Goal: Task Accomplishment & Management: Complete application form

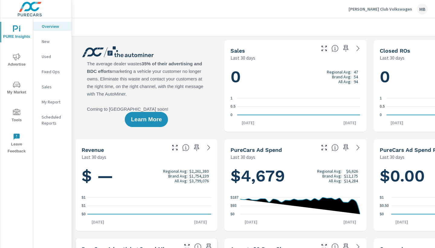
click at [12, 118] on span "Tools" at bounding box center [16, 116] width 29 height 15
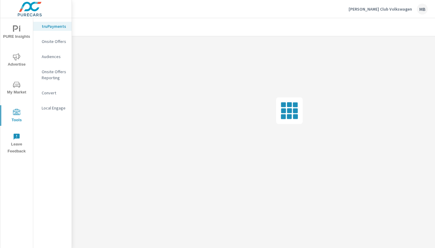
click at [56, 45] on div "Onsite Offers" at bounding box center [52, 41] width 38 height 9
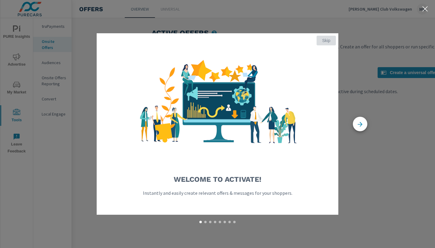
click at [327, 40] on span "Skip" at bounding box center [326, 40] width 14 height 5
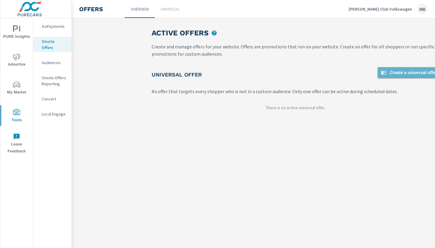
click at [393, 73] on span "Create a universal offer" at bounding box center [408, 72] width 57 height 7
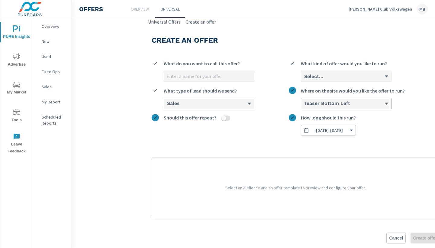
click at [223, 75] on input "What do you want to call this offer?" at bounding box center [209, 76] width 90 height 11
type input "October"
click at [349, 75] on div "Select..." at bounding box center [343, 76] width 81 height 6
click at [304, 75] on input "Select... What kind of offer would you like to run?" at bounding box center [303, 76] width 1 height 5
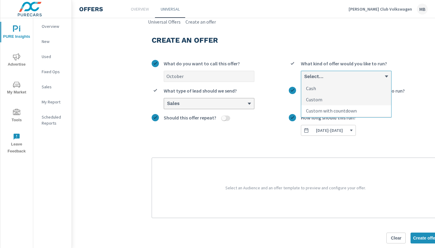
click at [337, 109] on p "Custom with countdown" at bounding box center [331, 110] width 51 height 7
click at [304, 79] on input "option Custom with countdown focused, 3 of 3. 3 results available. Use Up and D…" at bounding box center [303, 76] width 1 height 5
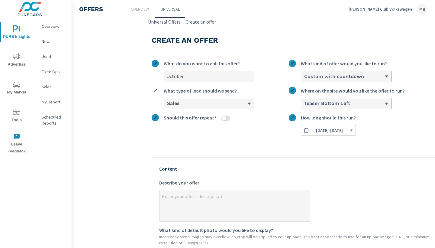
click at [248, 194] on textarea "x Describe your offer" at bounding box center [234, 206] width 150 height 30
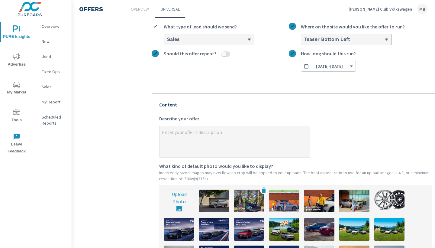
scroll to position [66, 0]
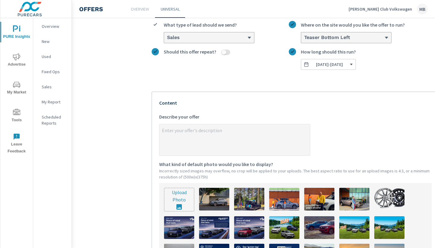
type textarea "x"
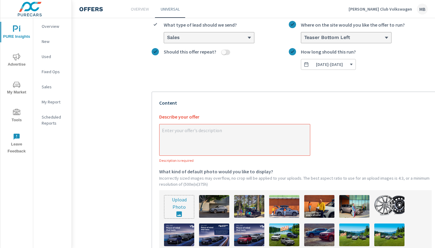
click at [183, 197] on input "file" at bounding box center [179, 206] width 30 height 23
type input "C:\fakepath\Onsite Offer (Exact size).png"
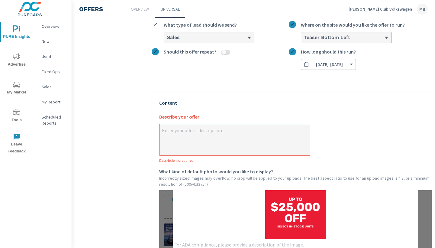
click at [238, 136] on textarea "x Describe your offer Description is required" at bounding box center [234, 140] width 150 height 30
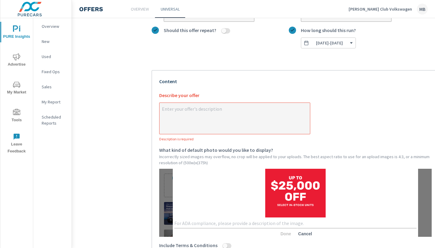
scroll to position [88, 0]
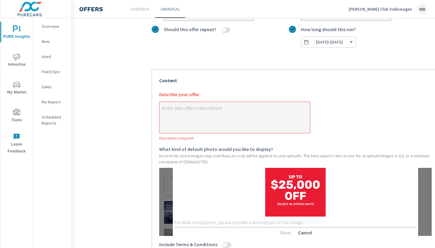
type textarea "x"
click at [205, 219] on textarea at bounding box center [295, 222] width 242 height 6
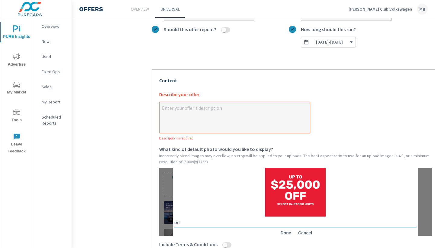
type textarea "oct"
click at [284, 231] on span "Done" at bounding box center [285, 232] width 14 height 5
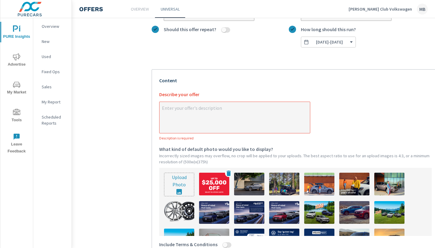
click at [209, 190] on img at bounding box center [214, 183] width 30 height 23
type textarea "x"
click at [238, 116] on textarea "x Describe your offer Description is required" at bounding box center [234, 118] width 150 height 30
type textarea "G"
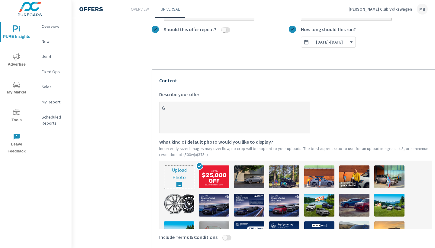
type textarea "x"
type textarea "Ge"
type textarea "x"
type textarea "Get"
type textarea "x"
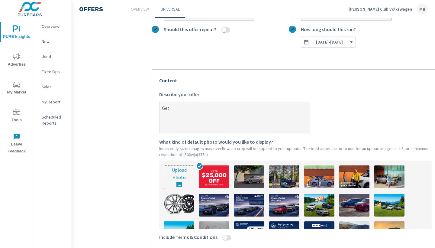
type textarea "Get"
type textarea "x"
type textarea "Get $"
type textarea "x"
type textarea "Get $2"
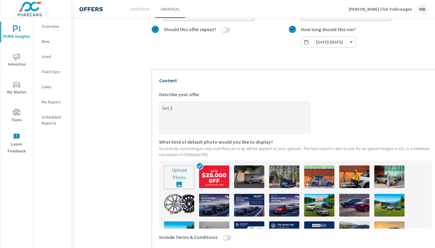
type textarea "x"
type textarea "Get $25"
type textarea "x"
type textarea "Get $25,"
type textarea "x"
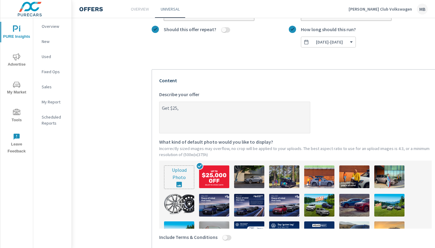
type textarea "Get $25,0"
type textarea "x"
type textarea "Get $25,00"
type textarea "x"
type textarea "Get $25,000"
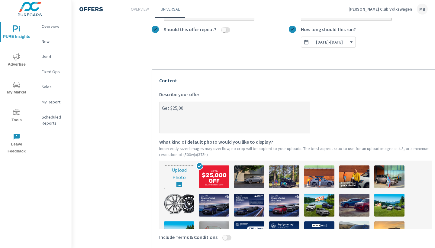
type textarea "x"
type textarea "Get $25,000"
type textarea "x"
type textarea "Get $25,000 O"
type textarea "x"
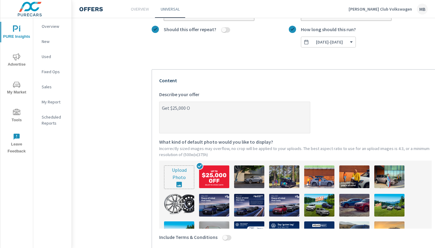
type textarea "Get $25,000 OF"
type textarea "x"
type textarea "Get $25,000 OFF"
type textarea "x"
type textarea "Get $25,000 OFF"
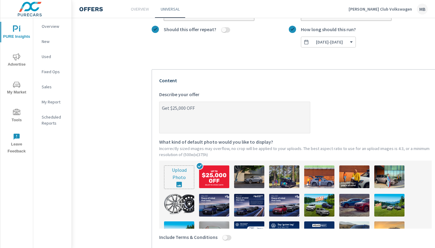
type textarea "x"
type textarea "Get $25,000 OFF t"
type textarea "x"
type textarea "Get $25,000 OFF th"
type textarea "x"
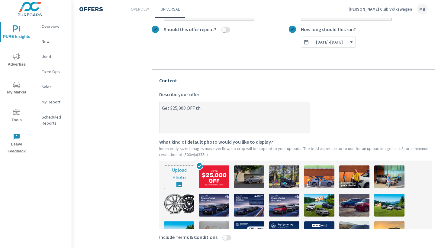
type textarea "Get $25,000 OFF the"
type textarea "x"
type textarea "Get $25,000 OFF the"
type textarea "x"
type textarea "Get $25,000 OFF the I"
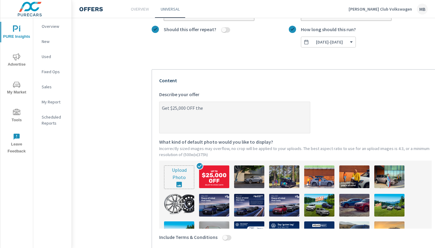
type textarea "x"
type textarea "Get $25,000 OFF the ID"
type textarea "x"
type textarea "Get $25,000 OFF the ID."
type textarea "x"
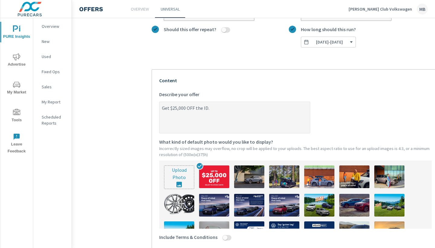
type textarea "Get $25,000 OFF the ID."
type textarea "x"
type textarea "Get $25,000 OFF the ID. B"
type textarea "x"
type textarea "Get $25,000 OFF the ID. Bu"
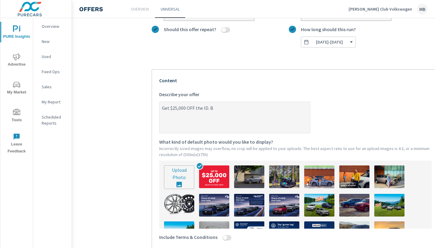
type textarea "x"
type textarea "Get $25,000 OFF the ID. Buz"
type textarea "x"
type textarea "Get $25,000 OFF the ID. Buzz"
type textarea "x"
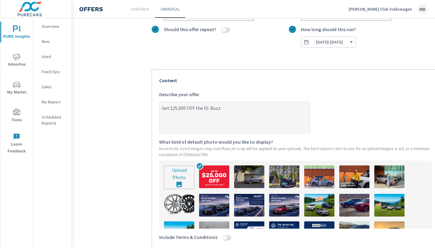
type textarea "Get $25,000 OFF the ID. Buzz,"
type textarea "x"
type textarea "Get $25,000 OFF the ID. Buzz,"
type textarea "x"
type textarea "Get $25,000 OFF the ID. Buzz, $"
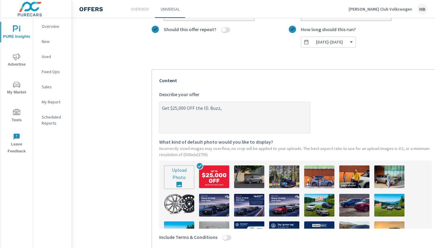
type textarea "x"
type textarea "Get $25,000 OFF the ID. Buzz, $1"
type textarea "x"
type textarea "Get $25,000 OFF the ID. Buzz, $1,"
type textarea "x"
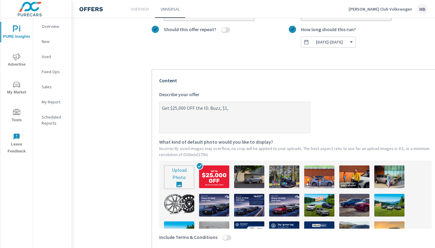
type textarea "Get $25,000 OFF the ID. Buzz, $1,0"
type textarea "x"
type textarea "Get $25,000 OFF the ID. Buzz, $1,00"
type textarea "x"
type textarea "Get $25,000 OFF the ID. Buzz, $1,000"
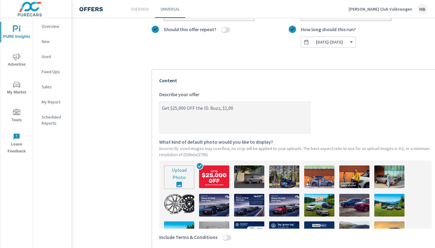
type textarea "x"
type textarea "Get $25,000 OFF the ID. Buzz, $1,000"
type textarea "x"
type textarea "Get $25,000 OFF the ID. Buzz, $1,000 O"
type textarea "x"
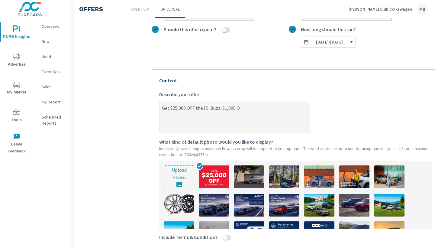
type textarea "Get $25,000 OFF the ID. Buzz, $1,000 OF"
type textarea "x"
type textarea "Get $25,000 OFF the ID. Buzz, $1,000 OFF"
type textarea "x"
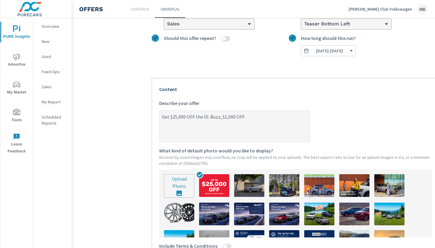
scroll to position [67, 0]
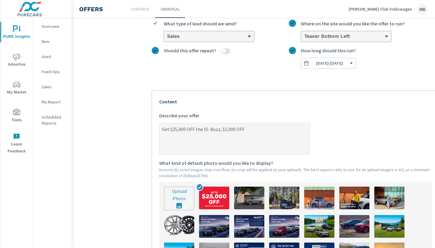
drag, startPoint x: 254, startPoint y: 129, endPoint x: 153, endPoint y: 133, distance: 100.9
click at [153, 133] on div "Your Offer Preview 1 of 2 Get $25,000 OFF the ID. Buzz, $1,000 OFF Complete thi…" at bounding box center [295, 217] width 287 height 254
type textarea "Get $25,000 OFF the ID. Buzz, $1,000 OFFG"
type textarea "x"
type textarea "Get $25,000 OFF the ID. Buzz, $1,000 OFFGe"
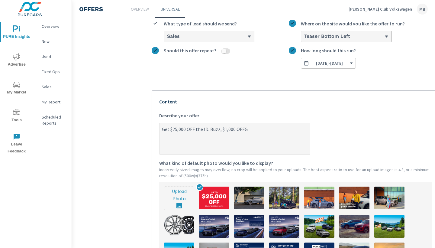
type textarea "x"
type textarea "Get $25,000 OFF the ID. Buzz, $1,000 OFFGet"
type textarea "x"
type textarea "Get $25,000 OFF the ID. Buzz, $1,000 OFFGet"
type textarea "x"
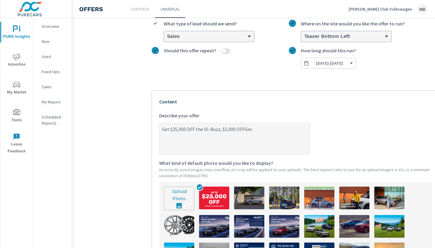
type textarea "Get $25,000 OFF the ID. Buzz, $1,000 OFFGet"
type textarea "x"
type textarea "Get $25,000 OFF the ID. Buzz, $1,000 OFFGe"
type textarea "x"
type textarea "Get $25,000 OFF the ID. Buzz, $1,000 OFFG"
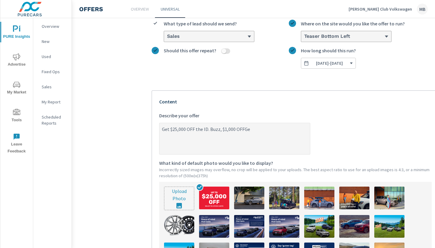
type textarea "x"
type textarea "Get $25,000 OFF the ID. Buzz, $1,000 OFF"
type textarea "x"
type textarea "Get $25,000 OFF the ID. Buzz, $1,000 OF"
type textarea "x"
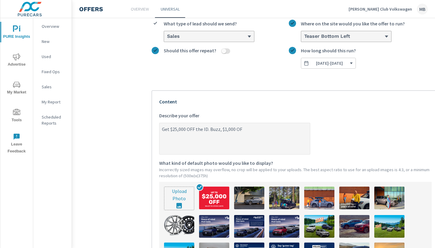
type textarea "Get $25,000 OFF the ID. Buzz, $1,000 O"
type textarea "x"
type textarea "Get $25,000 OFF the ID. Buzz, $1,000"
type textarea "x"
type textarea "Get $25,000 OFF the ID. Buzz, $1,000"
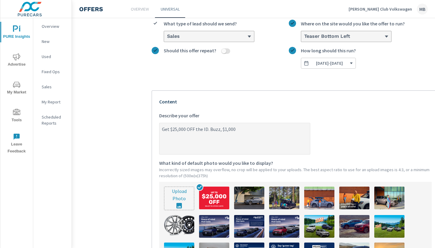
type textarea "x"
type textarea "Get $25,000 OFF the ID. Buzz, $1,00"
type textarea "x"
type textarea "Get $25,000 OFF the ID. Buzz, $1,0"
type textarea "x"
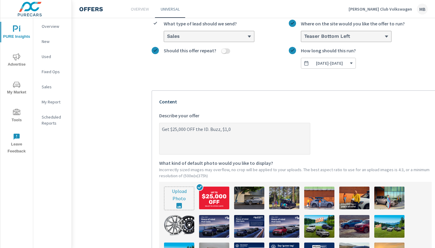
type textarea "Get $25,000 OFF the ID. Buzz, $1,"
type textarea "x"
type textarea "Get $25,000 OFF the ID. Buzz, $1"
type textarea "x"
type textarea "Get $25,000 OFF the ID. Buzz, $"
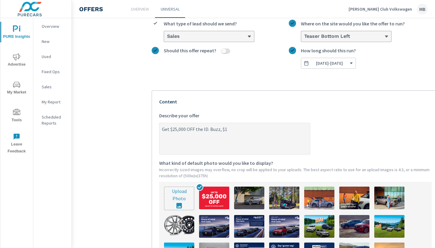
type textarea "x"
type textarea "Get $25,000 OFF the ID. Buzz,"
type textarea "x"
type textarea "Get $25,000 OFF the ID. Buzz,"
type textarea "x"
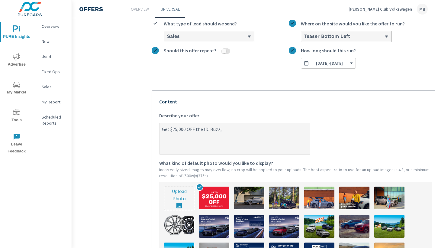
type textarea "Get $25,000 OFF the ID. Buzz"
type textarea "x"
type textarea "Get $25,000 OFF the ID. Buz"
type textarea "x"
type textarea "Get $25,000 OFF the ID. Bu"
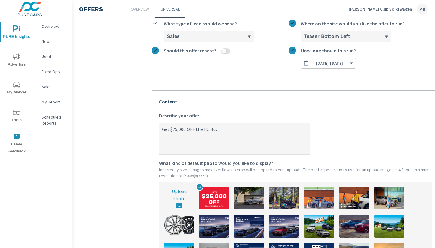
type textarea "x"
type textarea "Get $25,000 OFF the ID. B"
type textarea "x"
type textarea "Get $25,000 OFF the ID."
type textarea "x"
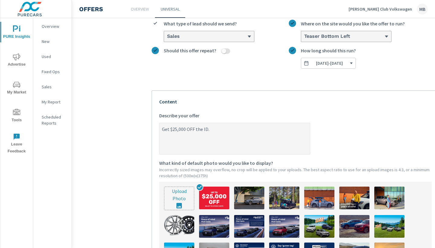
type textarea "Get $25,000 OFF the ID."
type textarea "x"
type textarea "Get $25,000 OFF the ID"
type textarea "x"
type textarea "Get $25,000 OFF the I"
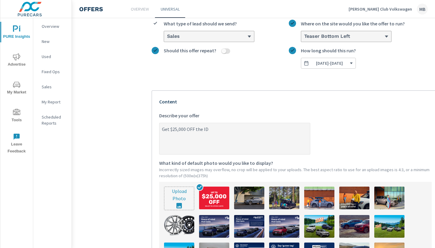
type textarea "x"
type textarea "Get $25,000 OFF the"
type textarea "x"
type textarea "Get $25,000 OFF the"
type textarea "x"
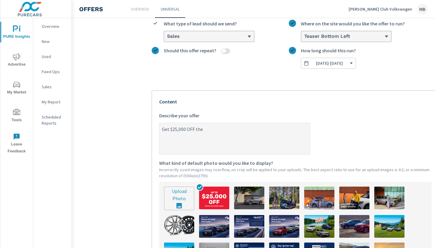
type textarea "Get $25,000 OFF th"
type textarea "x"
type textarea "Get $25,000 OFF t"
type textarea "x"
type textarea "Get $25,000 OFF"
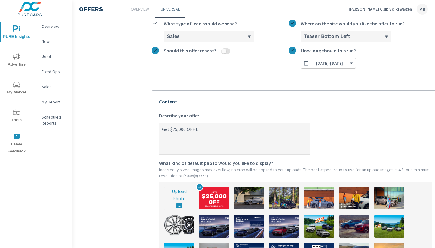
type textarea "x"
type textarea "Get $25,000 OFF"
type textarea "x"
click at [169, 129] on textarea "Get $25,000 OFF" at bounding box center [234, 139] width 150 height 30
type textarea "Get $25,000 OFF"
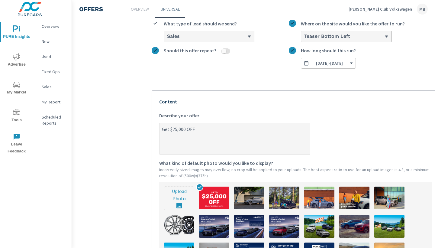
type textarea "x"
type textarea "Get u $25,000 OFF"
type textarea "x"
type textarea "Get up $25,000 OFF"
type textarea "x"
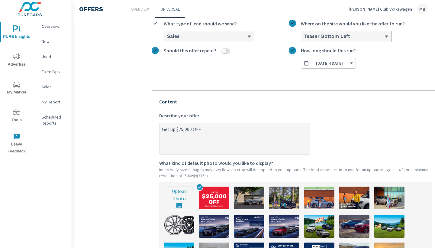
type textarea "Get up $25,000 OFF"
type textarea "x"
type textarea "Get up t $25,000 OFF"
type textarea "x"
type textarea "Get up to $25,000 OFF"
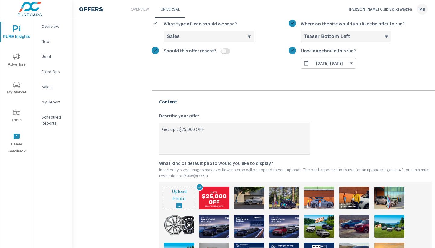
type textarea "x"
click at [235, 127] on textarea "Get up to $25,000 OFF" at bounding box center [234, 139] width 150 height 30
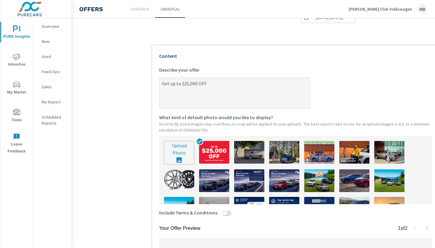
scroll to position [115, 0]
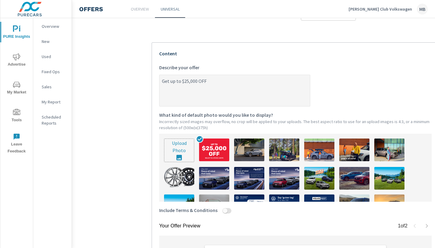
drag, startPoint x: 213, startPoint y: 79, endPoint x: 146, endPoint y: 81, distance: 66.1
click at [146, 81] on div "Create an offer October What do you want to call this offer? Custom with countd…" at bounding box center [295, 123] width 302 height 426
type textarea "x"
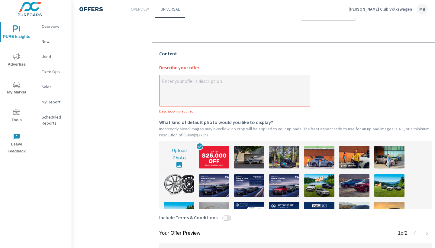
click at [230, 95] on textarea "x Describe your offer Description is required" at bounding box center [234, 91] width 150 height 30
type textarea "L"
type textarea "x"
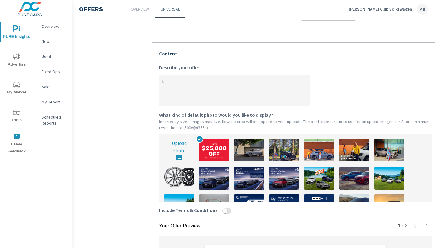
type textarea "Li"
type textarea "x"
type textarea "L"
type textarea "x"
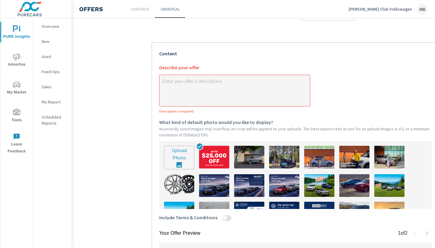
type textarea "H"
type textarea "x"
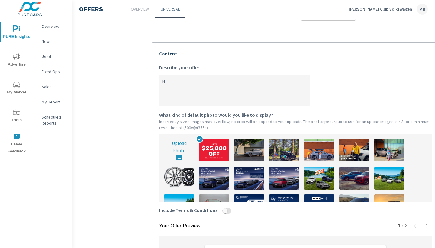
type textarea "Hu"
type textarea "x"
type textarea "Hur"
type textarea "x"
type textarea "Hurr"
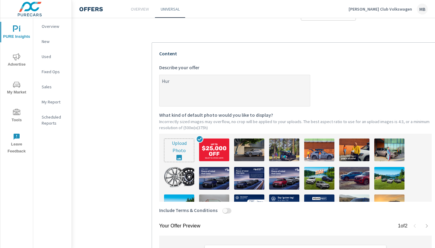
type textarea "x"
type textarea "Hurry"
type textarea "x"
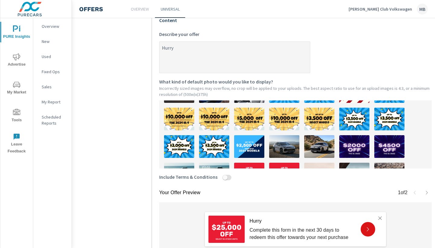
scroll to position [145, 0]
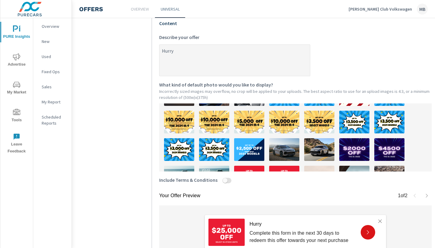
type textarea "Hurr"
type textarea "x"
type textarea "Hur"
type textarea "x"
type textarea "Hu"
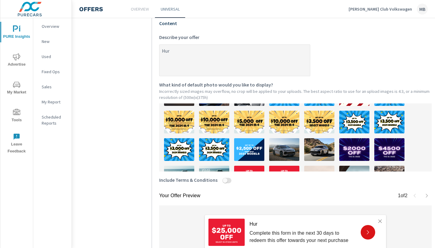
type textarea "x"
type textarea "H"
type textarea "x"
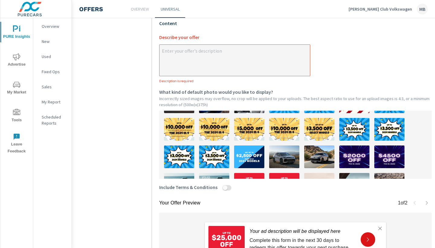
type textarea "D"
type textarea "x"
type textarea "De"
type textarea "x"
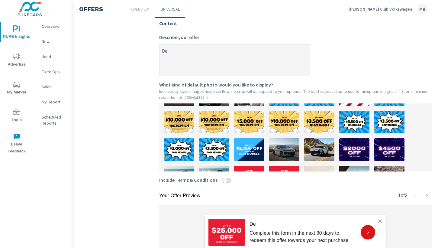
type textarea "Dea"
click at [165, 51] on textarea "Deals on the ID. Buzz, Taos, Atlas, and Jetta!" at bounding box center [234, 61] width 150 height 30
drag, startPoint x: 173, startPoint y: 51, endPoint x: 149, endPoint y: 50, distance: 23.9
click at [149, 50] on div "Create an offer October What do you want to call this offer? Custom with countd…" at bounding box center [295, 93] width 302 height 426
click at [274, 50] on textarea "Save on the ID. Buzz, Taos, Atlas, and Jetta!" at bounding box center [234, 61] width 150 height 30
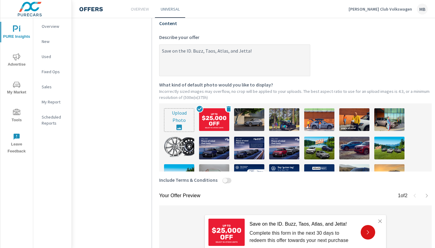
scroll to position [0, 0]
click at [227, 109] on icon at bounding box center [228, 108] width 4 height 5
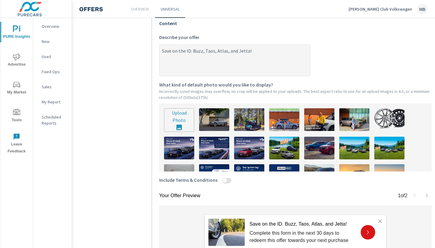
click at [181, 113] on input "file" at bounding box center [179, 119] width 30 height 23
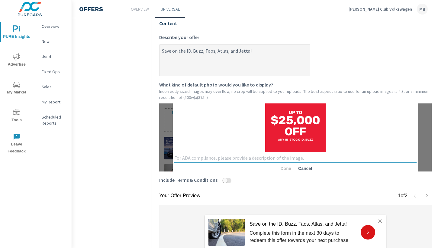
click at [217, 155] on textarea at bounding box center [295, 158] width 242 height 6
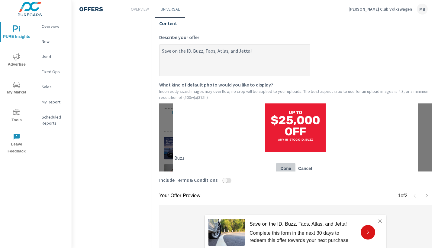
click at [283, 171] on span "Done" at bounding box center [285, 167] width 14 height 5
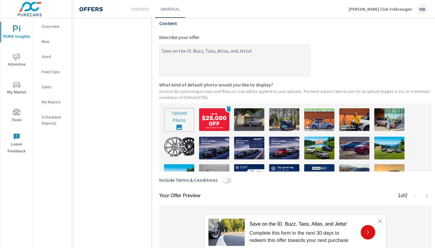
click at [223, 120] on img at bounding box center [214, 119] width 30 height 23
click at [262, 47] on textarea "Save on the ID. Buzz, Taos, Atlas, and Jetta!" at bounding box center [234, 61] width 150 height 30
drag, startPoint x: 261, startPoint y: 51, endPoint x: 204, endPoint y: 52, distance: 57.1
click at [203, 51] on textarea "Save on the ID. Buzz, Taos, Atlas, and Jetta!" at bounding box center [234, 61] width 150 height 30
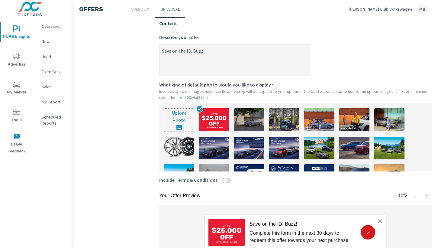
drag, startPoint x: 173, startPoint y: 50, endPoint x: 146, endPoint y: 50, distance: 26.9
drag, startPoint x: 232, startPoint y: 54, endPoint x: 160, endPoint y: 49, distance: 72.4
click at [160, 49] on textarea "HUGE deals on the ID. Buzz!" at bounding box center [234, 61] width 150 height 30
click at [233, 53] on textarea "HUGE deals on the ID. Buzz!" at bounding box center [234, 61] width 150 height 30
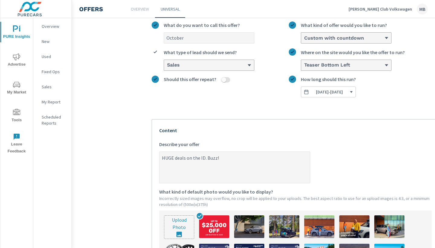
scroll to position [50, 0]
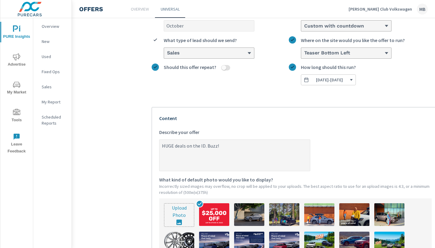
click at [223, 146] on textarea "HUGE deals on the ID. Buzz!" at bounding box center [234, 155] width 150 height 30
drag, startPoint x: 194, startPoint y: 145, endPoint x: 156, endPoint y: 142, distance: 38.2
click at [256, 146] on textarea "Finance at 0% up to 60 months!he ID. Buzz!" at bounding box center [234, 155] width 150 height 30
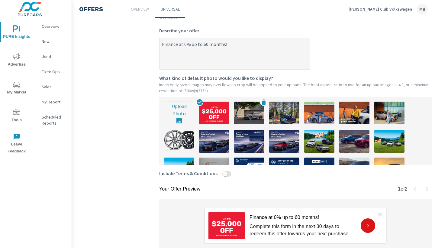
scroll to position [151, 0]
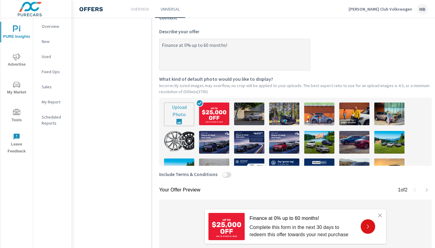
click at [178, 47] on textarea "Finance at 0% up to 60 months!" at bounding box center [234, 55] width 150 height 30
click at [231, 45] on textarea "HUGE deals on the ID. Buzz!" at bounding box center [234, 55] width 150 height 30
drag, startPoint x: 223, startPoint y: 44, endPoint x: 144, endPoint y: 40, distance: 79.2
click at [144, 40] on div "Create an offer October What do you want to call this offer? Custom with countd…" at bounding box center [295, 87] width 302 height 426
click at [257, 53] on textarea "HUGE deals on the ID. Buzz!" at bounding box center [234, 55] width 150 height 30
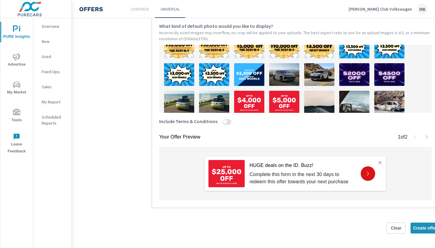
scroll to position [204, 0]
click at [419, 230] on span "Create offer" at bounding box center [425, 227] width 24 height 5
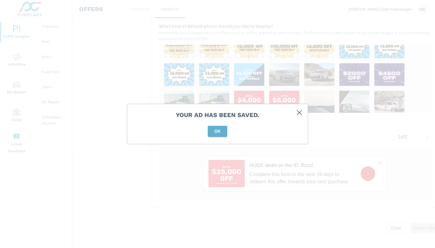
click at [214, 129] on span "OK" at bounding box center [217, 130] width 14 height 5
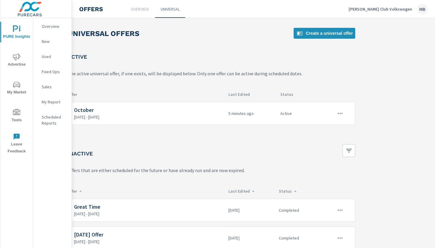
scroll to position [0, 84]
click at [402, 9] on p "Hunt Club Volkswagen" at bounding box center [379, 8] width 63 height 5
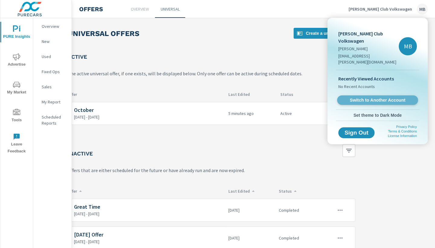
click at [371, 97] on span "Switch to Another Account" at bounding box center [377, 100] width 74 height 6
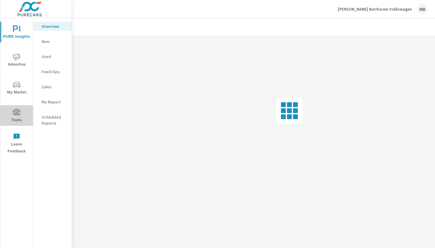
click at [18, 118] on span "Tools" at bounding box center [16, 116] width 29 height 15
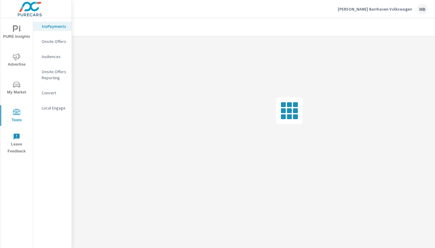
click at [64, 41] on p "Onsite Offers" at bounding box center [54, 41] width 25 height 6
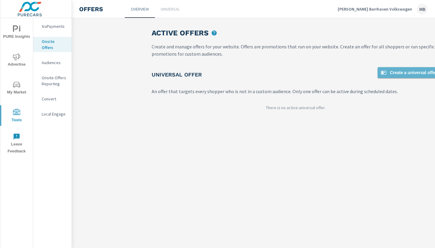
click at [400, 74] on span "Create a universal offer" at bounding box center [408, 72] width 57 height 7
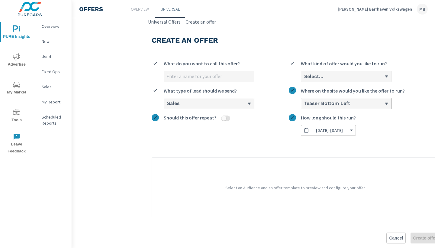
click at [210, 76] on input "What do you want to call this offer?" at bounding box center [209, 76] width 90 height 11
type input "o"
type input "October"
click at [367, 77] on div "Select..." at bounding box center [343, 76] width 81 height 6
click at [304, 77] on input "Select... What kind of offer would you like to run?" at bounding box center [303, 76] width 1 height 5
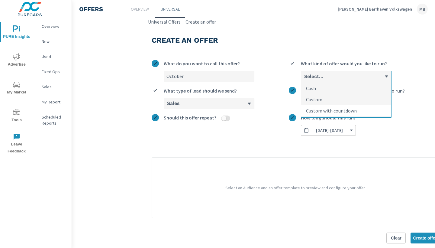
click at [341, 108] on p "Custom with countdown" at bounding box center [331, 110] width 51 height 7
click at [304, 79] on input "option Custom with countdown focused, 3 of 3. 3 results available. Use Up and D…" at bounding box center [303, 76] width 1 height 5
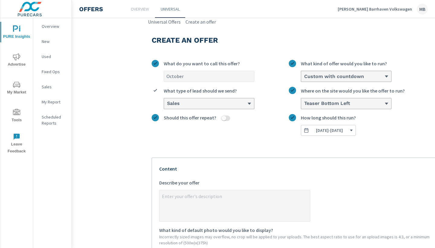
type textarea "x"
click at [200, 198] on textarea "x Describe your offer" at bounding box center [234, 206] width 150 height 30
paste textarea "HUGE deals on the ID. Buzz!"
type textarea "HUGE deals on the ID. Buzz!"
type textarea "x"
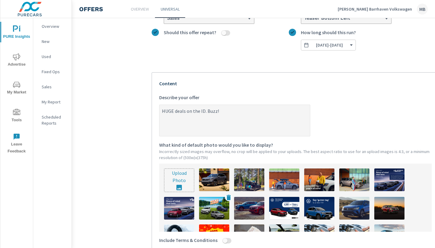
scroll to position [88, 0]
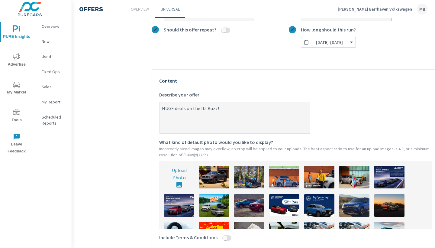
type textarea "HUGE deals on the ID. Buzz!"
type textarea "x"
click at [183, 177] on input "file" at bounding box center [179, 177] width 30 height 23
type input "C:\fakepath\Onsite Offer (Exact size)-2.png"
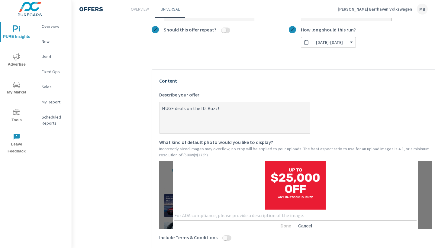
click at [287, 210] on div "x Done Cancel" at bounding box center [295, 194] width 245 height 76
click at [281, 213] on textarea at bounding box center [295, 215] width 242 height 6
type textarea "c"
type textarea "buzz"
click at [286, 230] on div "Include Terms & Conditions" at bounding box center [295, 238] width 272 height 19
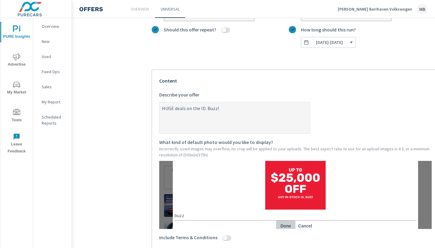
click at [287, 225] on span "Done" at bounding box center [285, 225] width 14 height 5
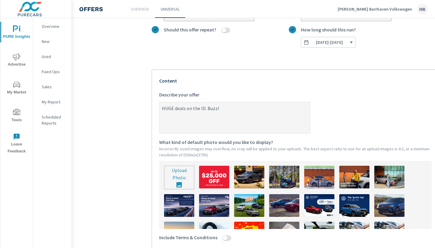
click at [220, 177] on img at bounding box center [214, 176] width 30 height 23
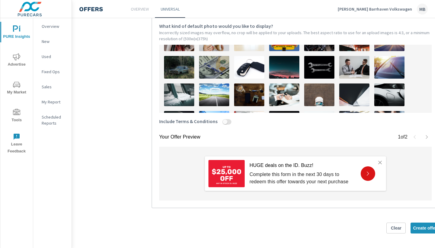
scroll to position [204, 0]
click at [417, 227] on span "Create offer" at bounding box center [425, 227] width 24 height 5
type textarea "x"
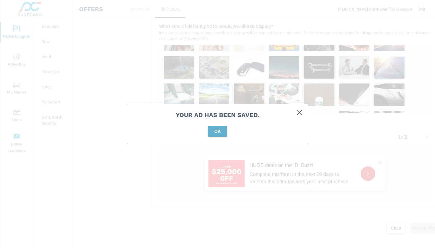
click at [216, 128] on button "OK" at bounding box center [217, 131] width 19 height 11
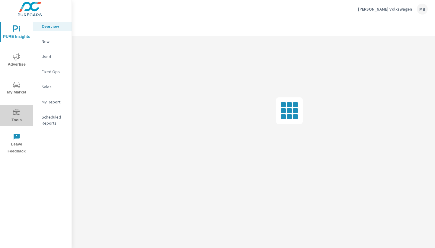
click at [17, 114] on icon "nav menu" at bounding box center [16, 112] width 7 height 7
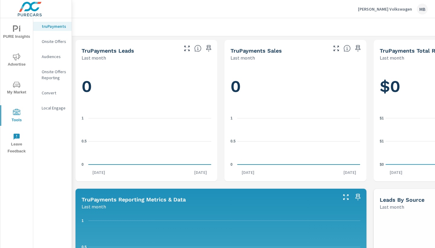
click at [58, 43] on p "Onsite Offers" at bounding box center [54, 41] width 25 height 6
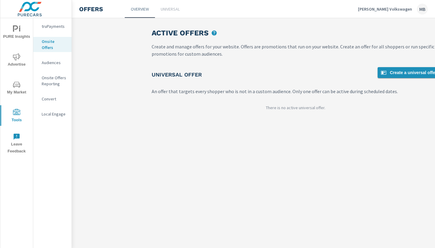
click at [418, 77] on link "Create a universal offer" at bounding box center [408, 72] width 62 height 11
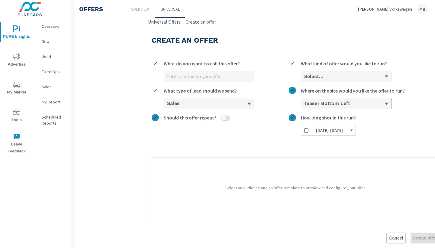
click at [210, 77] on input "What do you want to call this offer?" at bounding box center [209, 76] width 90 height 11
type input "October"
click at [367, 79] on div "Select..." at bounding box center [343, 76] width 81 height 6
click at [304, 79] on input "Select... What kind of offer would you like to run?" at bounding box center [303, 76] width 1 height 5
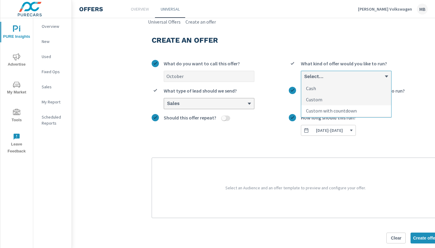
click at [343, 110] on p "Custom with countdown" at bounding box center [331, 110] width 51 height 7
click at [304, 79] on input "option Custom with countdown focused, 3 of 3. 3 results available. Use Up and D…" at bounding box center [303, 76] width 1 height 5
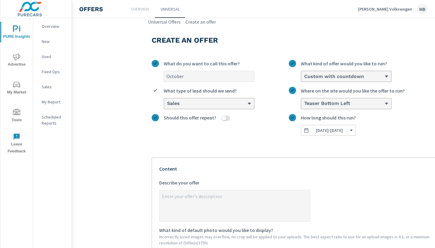
type textarea "x"
click at [207, 193] on textarea "x Describe your offer" at bounding box center [234, 206] width 150 height 30
paste textarea "HUGE deals on the ID. Buzz!"
type textarea "HUGE deals on the ID. Buzz!"
type textarea "x"
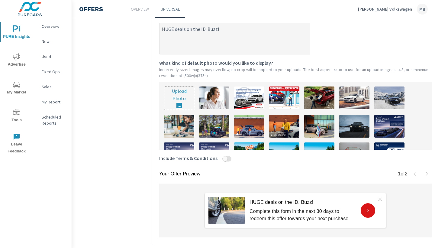
scroll to position [171, 0]
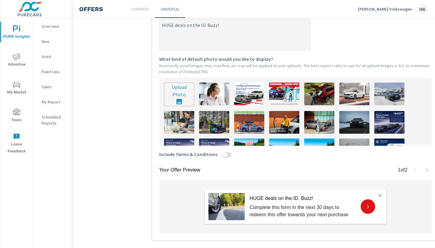
type textarea "HUGE deals on the ID. Buzz!"
type textarea "x"
click at [182, 95] on input "file" at bounding box center [179, 94] width 30 height 23
type input "C:\fakepath\Onsite Offer (Exact size)-2.png"
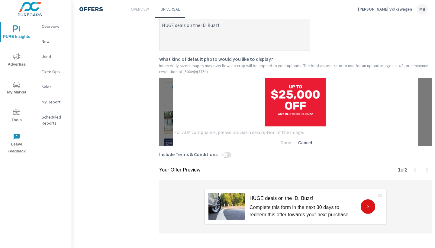
click at [314, 134] on textarea at bounding box center [295, 132] width 242 height 6
type textarea "Buzz"
click at [288, 144] on span "Done" at bounding box center [285, 142] width 14 height 5
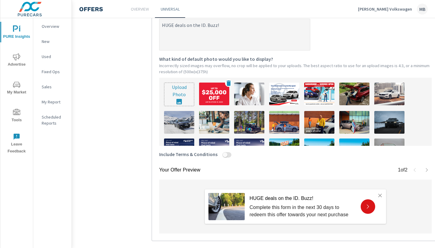
click at [224, 105] on img at bounding box center [214, 93] width 30 height 23
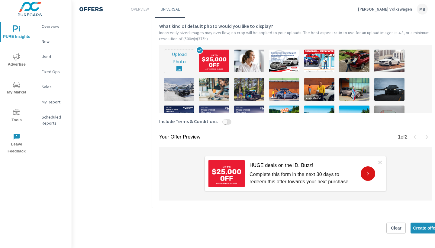
scroll to position [204, 0]
click at [421, 227] on span "Create offer" at bounding box center [425, 227] width 24 height 5
type textarea "x"
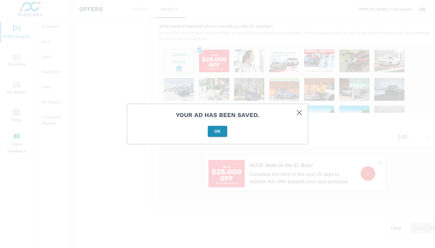
click at [212, 131] on span "OK" at bounding box center [217, 130] width 14 height 5
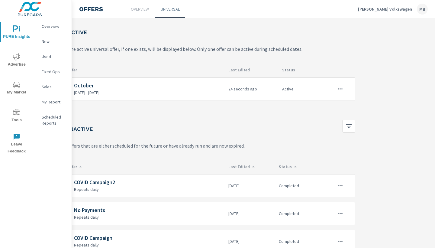
scroll to position [24, 84]
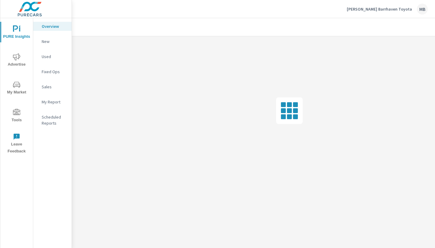
click at [18, 117] on span "Tools" at bounding box center [16, 116] width 29 height 15
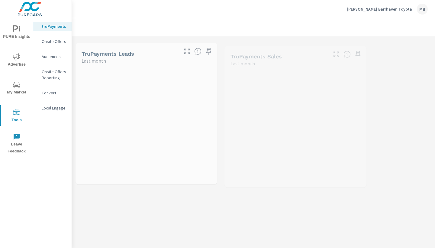
click at [60, 43] on p "Onsite Offers" at bounding box center [54, 41] width 25 height 6
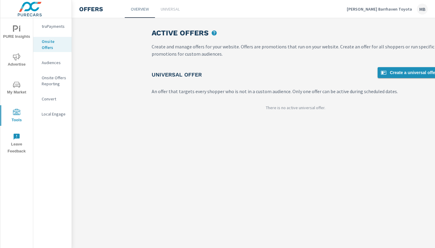
click at [400, 70] on span "Create a universal offer" at bounding box center [408, 72] width 57 height 7
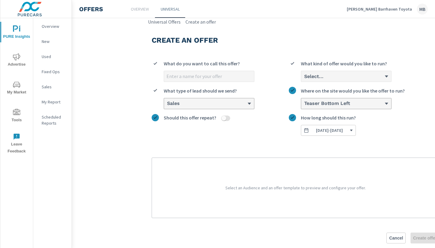
click at [243, 78] on input "What do you want to call this offer?" at bounding box center [209, 76] width 90 height 11
type input "October"
click at [334, 78] on div "Select..." at bounding box center [343, 76] width 81 height 6
click at [304, 78] on input "Select... What kind of offer would you like to run?" at bounding box center [303, 76] width 1 height 5
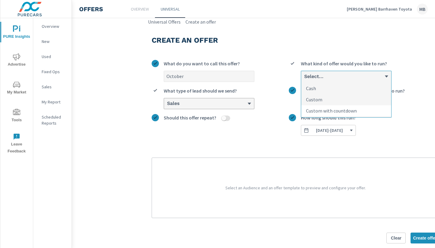
click at [327, 107] on p "Custom with countdown" at bounding box center [331, 110] width 51 height 7
click at [304, 79] on input "option Custom with countdown focused, 3 of 3. 3 results available. Use Up and D…" at bounding box center [303, 76] width 1 height 5
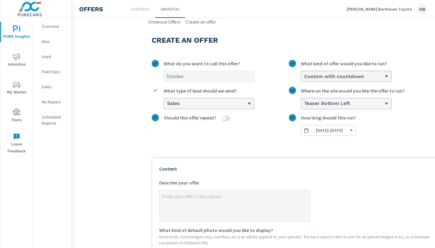
click at [339, 79] on div "Custom with countdown" at bounding box center [346, 76] width 90 height 11
click at [304, 79] on input "option Custom with countdown, selected. 0 results available. Select is focused …" at bounding box center [303, 76] width 1 height 5
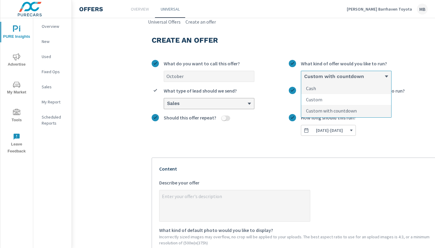
click at [327, 99] on li "Custom" at bounding box center [346, 99] width 90 height 11
click at [304, 79] on input "option Custom with countdown, selected. option Custom focused, 2 of 3. 3 result…" at bounding box center [303, 76] width 1 height 5
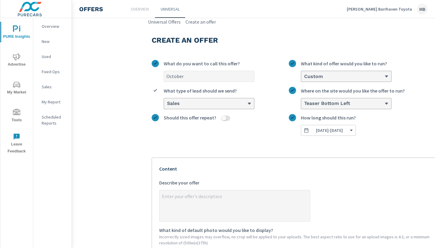
type textarea "x"
click at [235, 216] on textarea "x Describe your offer" at bounding box center [234, 206] width 150 height 30
paste textarea "Purchase any new 2026 Prius Prime SE or XSE and receive the following items for…"
type textarea "Purchase any new 2026 Prius Prime SE or XSE and receive the following items for…"
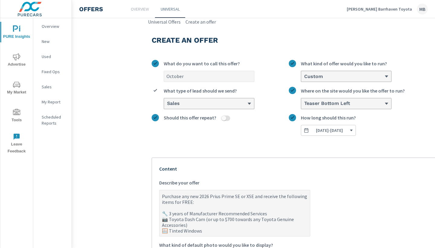
type textarea "x"
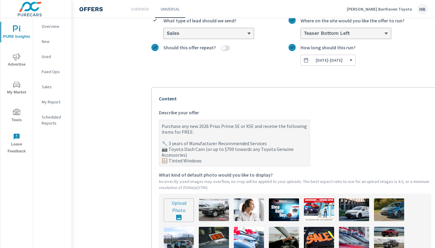
scroll to position [71, 0]
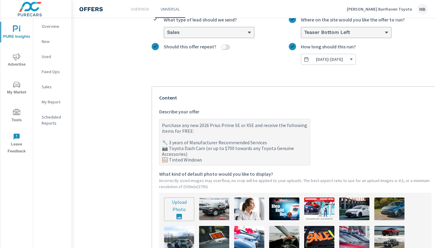
click at [170, 142] on textarea "Purchase any new 2026 Prius Prime SE or XSE and receive the following items for…" at bounding box center [234, 142] width 150 height 45
type textarea "Purchase any new 2026 Prius Prime SE or XSE and receive the following items for…"
type textarea "x"
type textarea "Purchase any new 2026 Prius Prime SE or XSE and receive the following items for…"
type textarea "x"
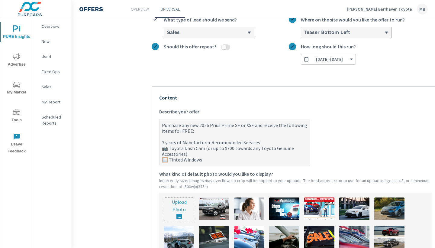
type textarea "Purchase any new 2026 Prius Prime SE or XSE and receive the following items for…"
type textarea "x"
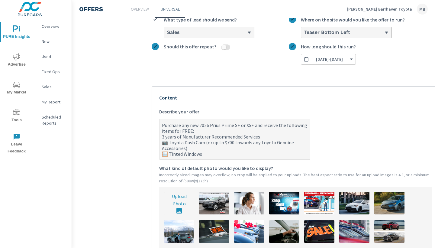
type textarea "Purchase any new 2026 Prius Prime SE or XSE and receive the following items for…"
type textarea "x"
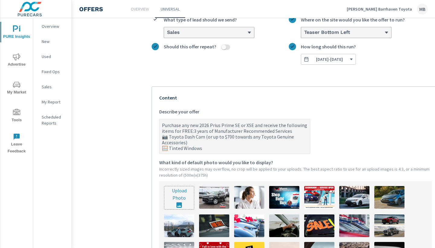
type textarea "Purchase any new 2026 Prius Prime SE or XSE and receive the following items for…"
type textarea "x"
click at [170, 136] on textarea "Purchase any new 2026 Prius Prime SE or XSE and receive the following items for…" at bounding box center [234, 137] width 150 height 34
type textarea "Purchase any new 2026 Prius Prime SE or XSE and receive the following items for…"
type textarea "x"
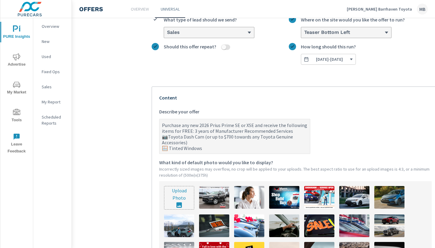
type textarea "Purchase any new 2026 Prius Prime SE or XSE and receive the following items for…"
type textarea "x"
type textarea "Purchase any new 2026 Prius Prime SE or XSE and receive the following items for…"
type textarea "x"
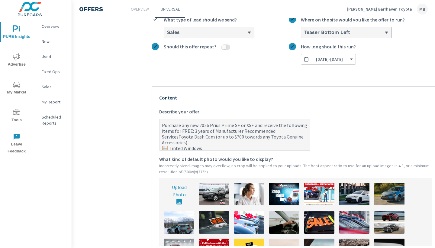
type textarea "Purchase any new 2026 Prius Prime SE or XSE and receive the following items for…"
type textarea "x"
type textarea "Purchase any new 2026 Prius Prime SE or XSE and receive the following items for…"
type textarea "x"
click at [171, 143] on textarea "Purchase any new 2026 Prius Prime SE or XSE and receive the following items for…" at bounding box center [234, 135] width 150 height 30
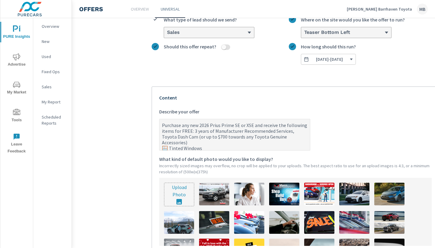
type textarea "Purchase any new 2026 Prius Prime SE or XSE and receive the following items for…"
type textarea "x"
type textarea "Purchase any new 2026 Prius Prime SE or XSE and receive the following items for…"
type textarea "x"
type textarea "Purchase any new 2026 Prius Prime SE or XSE and receive the following items for…"
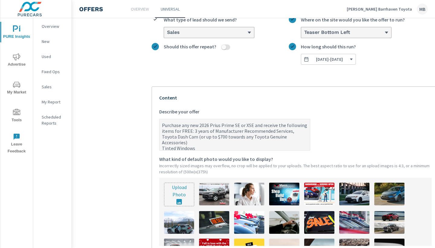
type textarea "x"
type textarea "Purchase any new 2026 Prius Prime SE or XSE and receive the following items for…"
type textarea "x"
type textarea "Purchase any new 2026 Prius Prime SE or XSE and receive the following items for…"
type textarea "x"
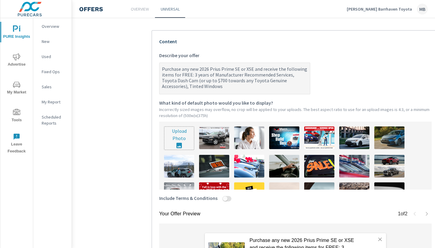
scroll to position [122, 0]
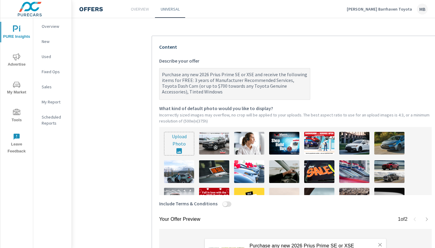
drag, startPoint x: 191, startPoint y: 79, endPoint x: 279, endPoint y: 74, distance: 88.3
click at [279, 74] on textarea "Purchase any new 2026 Prius Prime SE or XSE and receive the following items for…" at bounding box center [234, 84] width 150 height 30
type textarea "Purchase any new 2026 Prius Prime SE or XSE and receive t: 3 years of Manufactu…"
type textarea "x"
type textarea "Purchase any new 2026 Prius Prime SE or XSE and receive : 3 years of Manufactur…"
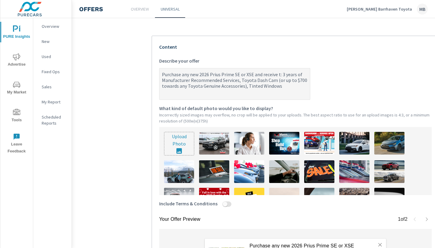
type textarea "x"
type textarea "Purchase any new 2026 Prius Prime SE or XSE and receive: 3 years of Manufacture…"
type textarea "x"
click at [291, 92] on textarea "Purchase any new 2026 Prius Prime SE or XSE and receive: 3 years of Manufacture…" at bounding box center [234, 84] width 150 height 30
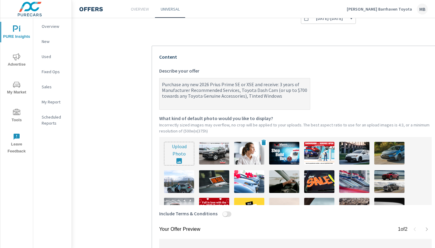
scroll to position [108, 0]
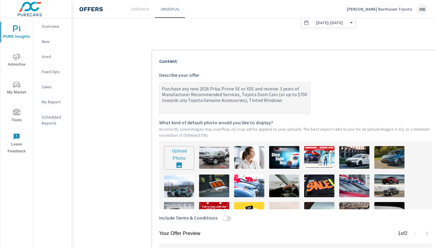
drag, startPoint x: 276, startPoint y: 95, endPoint x: 245, endPoint y: 100, distance: 31.7
click at [245, 100] on textarea "Purchase any new 2026 Prius Prime SE or XSE and receive: 3 years of Manufacture…" at bounding box center [234, 98] width 150 height 30
type textarea "Purchase any new 2026 Prius Prime SE or XSE and receive: 3 years of Manufacture…"
type textarea "x"
type textarea "Purchase any new 2026 Prius Prime SE or XSE and receive: 3 years of Manufacture…"
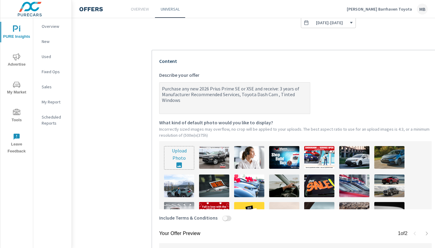
type textarea "x"
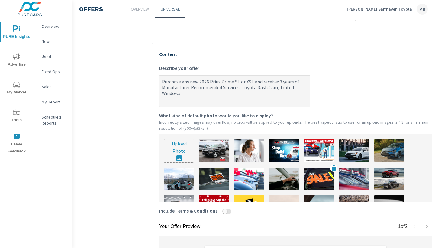
scroll to position [108, 0]
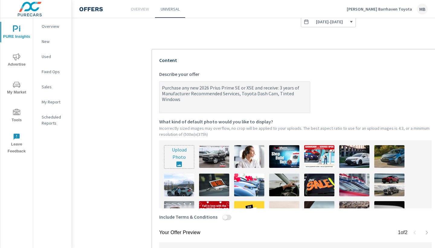
click at [263, 88] on textarea "Purchase any new 2026 Prius Prime SE or XSE and receive: 3 years of Manufacture…" at bounding box center [234, 97] width 150 height 30
type textarea "Purchase any new 2026 Prius Prime SE or XSE andreceive: 3 years of Manufacturer…"
type textarea "x"
type textarea "Purchase any new 2026 Prius Prime SE or XSE anreceive: 3 years of Manufacturer …"
type textarea "x"
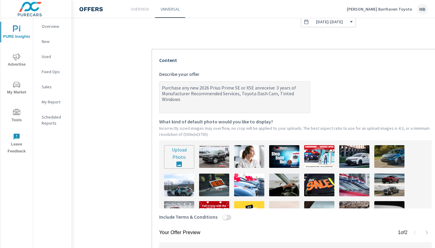
type textarea "Purchase any new 2026 Prius Prime SE or XSE areceive: 3 years of Manufacturer R…"
type textarea "x"
type textarea "Purchase any new 2026 Prius Prime SE or XSE receive: 3 years of Manufacturer Re…"
type textarea "x"
type textarea "Purchase any new 2026 Prius Prime SE or XSE &receive: 3 years of Manufacturer R…"
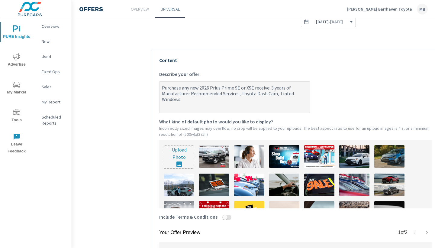
type textarea "x"
type textarea "Purchase any new 2026 Prius Prime SE or XSE & receive: 3 years of Manufacturer …"
type textarea "x"
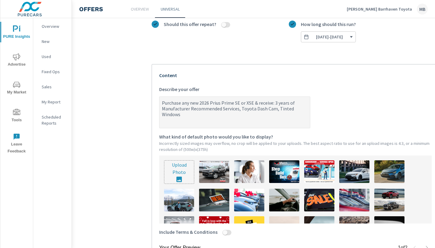
scroll to position [88, 0]
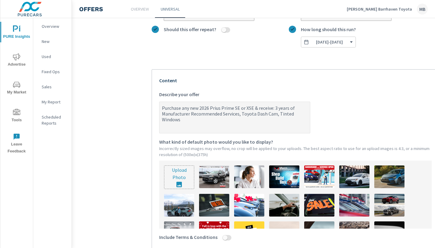
click at [241, 114] on textarea "Purchase any new 2026 Prius Prime SE or XSE & receive: 3 years of Manufacturer …" at bounding box center [234, 118] width 150 height 30
type textarea "Purchase any new 2026 Prius Prime SE or XSE & receive: 3 years of Manufacturer …"
type textarea "x"
type textarea "Purchase any new 2026 Prius Prime SE or XSE & receive: 3 years of Manufacturer …"
type textarea "x"
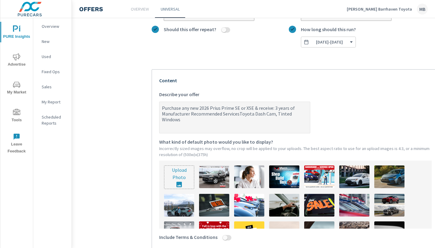
type textarea "Purchase any new 2026 Prius Prime SE or XSE & receive: 3 years of Manufacturer …"
type textarea "x"
type textarea "Purchase any new 2026 Prius Prime SE or XSE & receive: 3 years of Manufacturer …"
type textarea "x"
click at [279, 114] on textarea "Purchase any new 2026 Prius Prime SE or XSE & receive: 3 years of Manufacturer …" at bounding box center [234, 118] width 150 height 30
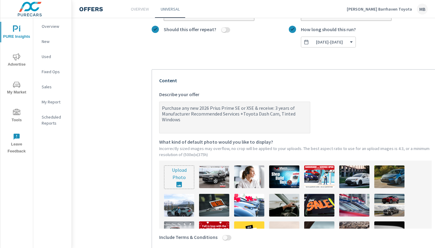
type textarea "Purchase any new 2026 Prius Prime SE or XSE & receive: 3 years of Manufacturer …"
type textarea "x"
type textarea "Purchase any new 2026 Prius Prime SE or XSE & receive: 3 years of Manufacturer …"
type textarea "x"
type textarea "Purchase any new 2026 Prius Prime SE or XSE & receive: 3 years of Manufacturer …"
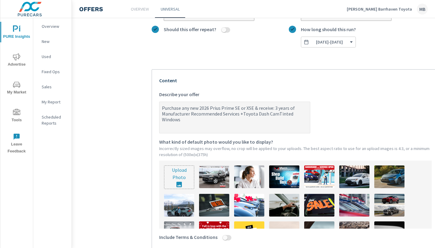
type textarea "x"
type textarea "Purchase any new 2026 Prius Prime SE or XSE & receive: 3 years of Manufacturer …"
type textarea "x"
click at [295, 108] on textarea "Purchase any new 2026 Prius Prime SE or XSE & receive: 3 years of Manufacturer …" at bounding box center [234, 118] width 150 height 30
type textarea "Purchase any new 2026 Prius Prime SE or XSE & receive: 3 years ofManufacturer R…"
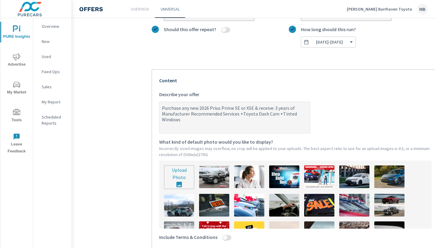
type textarea "x"
type textarea "Purchase any new 2026 Prius Prime SE or XSE & receive: 3 years oManufacturer Re…"
type textarea "x"
type textarea "Purchase any new 2026 Prius Prime SE or XSE & receive: 3 years Manufacturer Rec…"
type textarea "x"
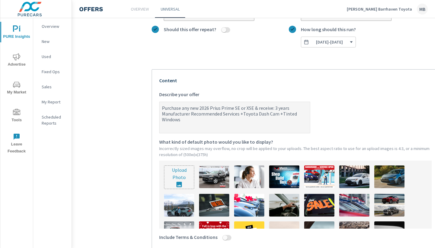
type textarea "Purchase any new 2026 Prius Prime SE or XSE & receive: 3 yearsManufacturer Reco…"
type textarea "x"
type textarea "Purchase any new 2026 Prius Prime SE or XSE & receive: 3 years Manufacturer Rec…"
type textarea "x"
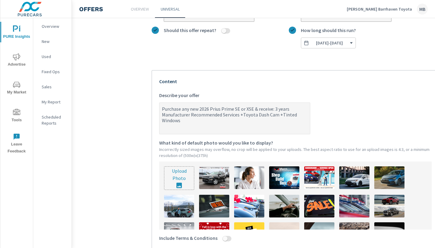
scroll to position [62, 0]
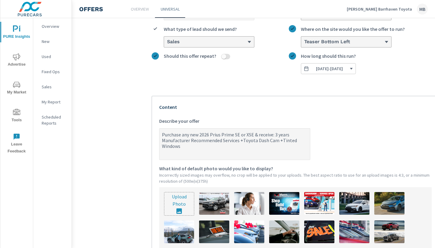
click at [242, 141] on textarea "Purchase any new 2026 Prius Prime SE or XSE & receive: 3 years Manufacturer Rec…" at bounding box center [234, 144] width 150 height 30
type textarea "Purchase any new 2026 Prius Prime SE or XSE & receive: 3 years Manufacturer Rec…"
type textarea "x"
click at [282, 141] on textarea "Purchase any new 2026 Prius Prime SE or XSE & receive: 3 years Manufacturer Rec…" at bounding box center [234, 144] width 150 height 30
type textarea "Purchase any new 2026 Prius Prime SE or XSE & receive: 3 years Manufacturer Rec…"
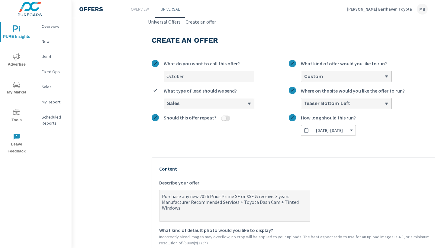
scroll to position [0, 0]
type textarea "x"
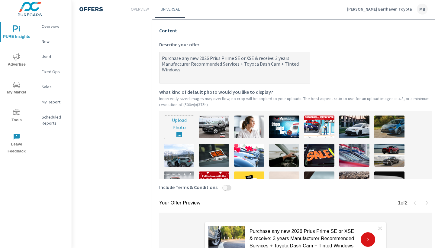
scroll to position [150, 0]
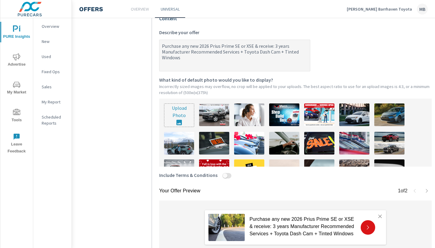
type textarea "Purchase any new 2026 Prius Prime SE or XSE & receive: 3 years Manufacturer Rec…"
type textarea "x"
click at [170, 117] on input "file" at bounding box center [179, 115] width 30 height 23
type input "C:\fakepath\Onsite Offer (Exact size)-3.png"
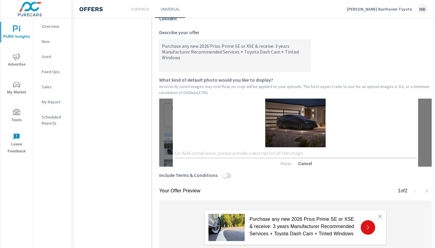
click at [313, 153] on textarea at bounding box center [295, 153] width 242 height 6
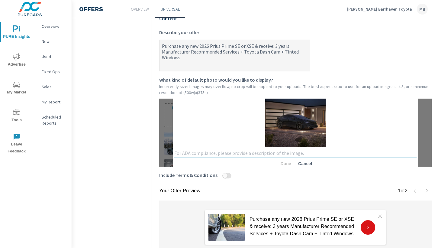
type textarea "z"
type textarea "Prius"
click at [287, 163] on span "Done" at bounding box center [285, 163] width 14 height 5
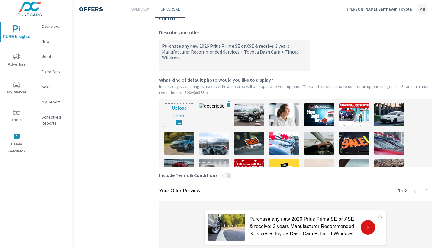
click at [217, 120] on img at bounding box center [214, 114] width 30 height 23
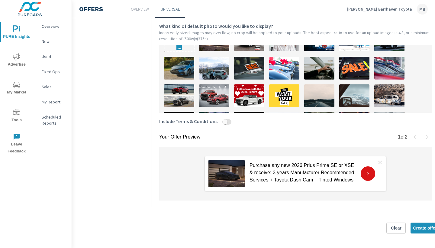
scroll to position [204, 0]
click at [417, 229] on span "Create offer" at bounding box center [425, 227] width 24 height 5
type textarea "x"
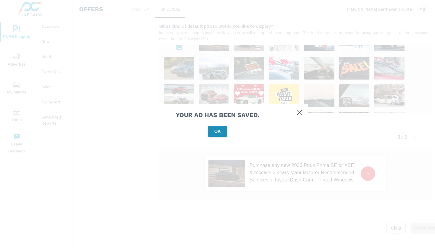
click at [217, 131] on span "OK" at bounding box center [217, 130] width 14 height 5
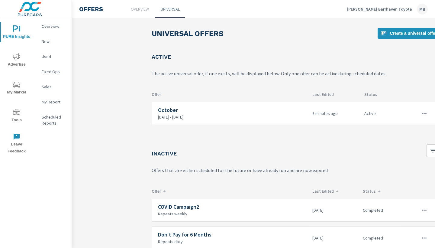
click at [402, 10] on p "Myers Barrhaven Toyota" at bounding box center [379, 8] width 65 height 5
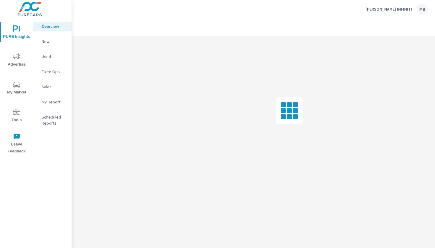
click at [23, 117] on span "Tools" at bounding box center [16, 116] width 29 height 15
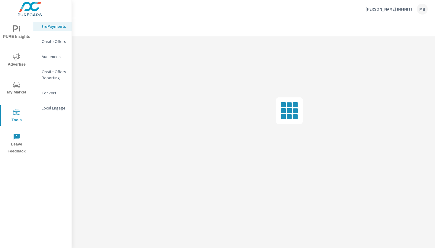
click at [62, 46] on nav "truPayments Onsite Offers Audiences Onsite Offers Reporting Convert Local Engage" at bounding box center [52, 69] width 38 height 103
click at [59, 41] on p "Onsite Offers" at bounding box center [54, 41] width 25 height 6
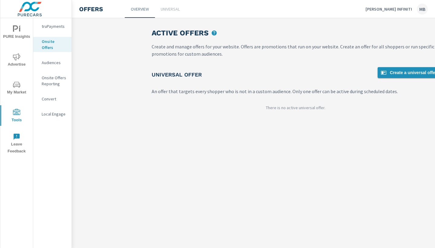
click at [402, 70] on span "Create a universal offer" at bounding box center [408, 72] width 57 height 7
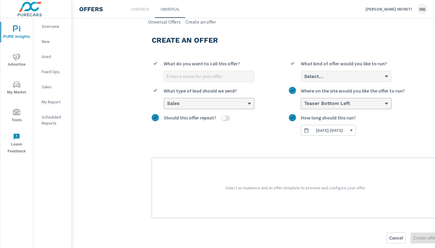
click at [222, 81] on input "What do you want to call this offer?" at bounding box center [209, 76] width 90 height 11
type input "October"
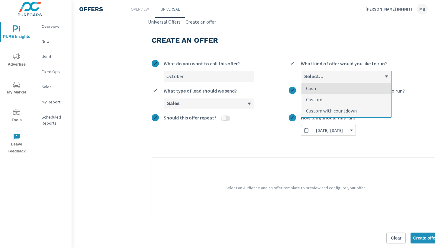
click at [358, 80] on div "Select..." at bounding box center [346, 76] width 90 height 11
click at [304, 79] on input "option Cash focused, 1 of 3. 3 results available. Use Up and Down to choose opt…" at bounding box center [303, 76] width 1 height 5
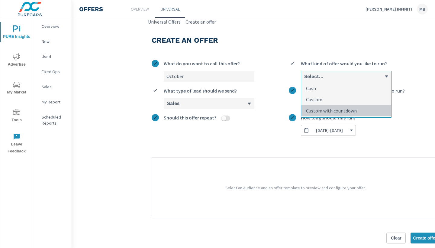
click at [343, 109] on p "Custom with countdown" at bounding box center [331, 110] width 51 height 7
click at [304, 79] on input "option Custom with countdown focused, 3 of 3. 3 results available. Use Up and D…" at bounding box center [303, 76] width 1 height 5
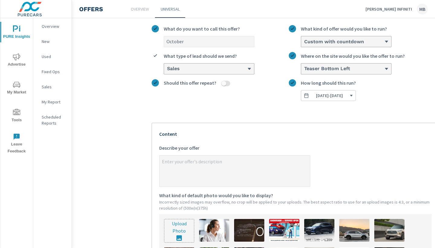
scroll to position [37, 0]
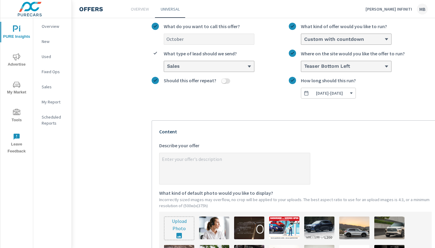
type textarea "x"
click at [222, 159] on textarea "x Describe your offer" at bounding box center [234, 169] width 150 height 30
type textarea "G"
type textarea "x"
type textarea "Ge"
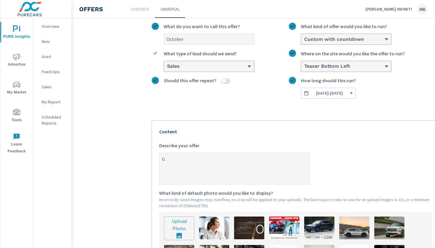
type textarea "x"
type textarea "Get"
type textarea "x"
type textarea "Get"
type textarea "x"
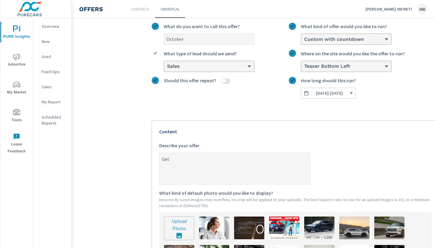
type textarea "Get $"
type textarea "x"
type textarea "Get $1"
type textarea "x"
type textarea "Get $15"
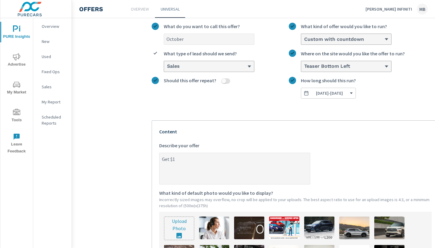
type textarea "x"
type textarea "Get $15,"
type textarea "x"
type textarea "Get $15,0"
type textarea "x"
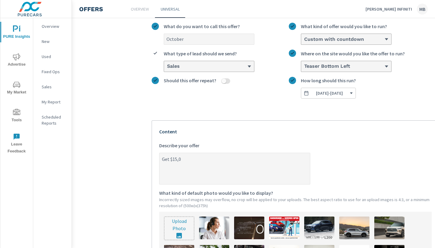
type textarea "Get $15,00"
type textarea "x"
type textarea "Get $15,000"
type textarea "x"
type textarea "Get $15,000"
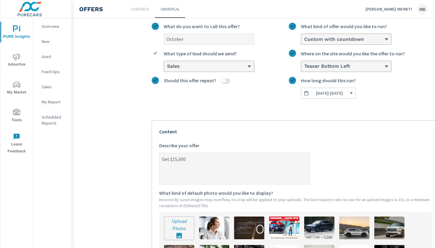
type textarea "x"
type textarea "Get $15,000 O"
type textarea "x"
type textarea "Get $15,000 OF"
type textarea "x"
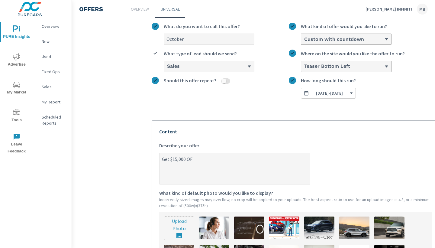
type textarea "Get $15,000 OFF"
type textarea "x"
type textarea "Get $15,000 OFF"
type textarea "x"
type textarea "Get $15,000 OFF a"
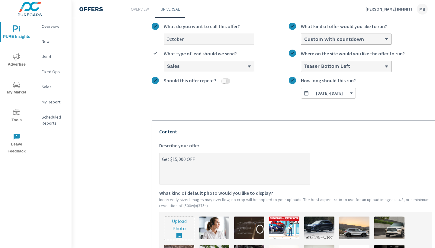
type textarea "x"
type textarea "Get $15,000 OFF an"
type textarea "x"
type textarea "Get $15,000 OFF any"
type textarea "x"
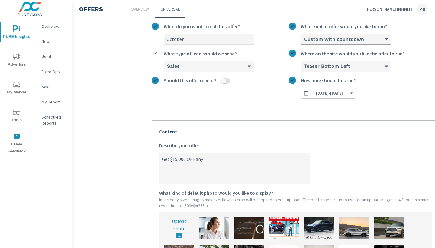
type textarea "Get $15,000 OFF any"
type textarea "x"
type textarea "Get $15,000 OFF any 2"
type textarea "x"
type textarea "Get $15,000 OFF any 20"
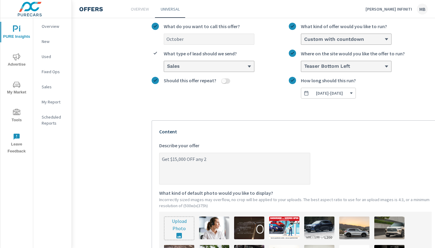
type textarea "x"
type textarea "Get $15,000 OFF any 202"
type textarea "x"
type textarea "Get $15,000 OFF any 2025"
type textarea "x"
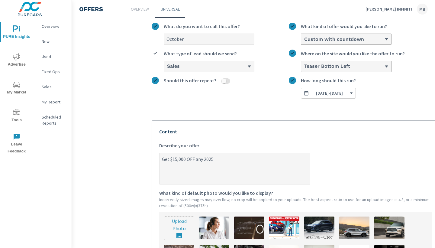
type textarea "Get $15,000 OFF any 2025"
type textarea "x"
type textarea "Get $15,000 OFF any 2025 Q"
type textarea "x"
type textarea "Get $15,000 OFF any 2025 QX"
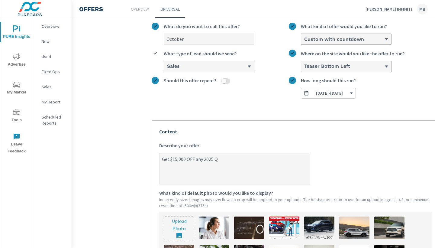
type textarea "x"
type textarea "Get $15,000 OFF any 2025 QX8"
type textarea "x"
type textarea "Get $15,000 OFF any 2025 QX80"
type textarea "x"
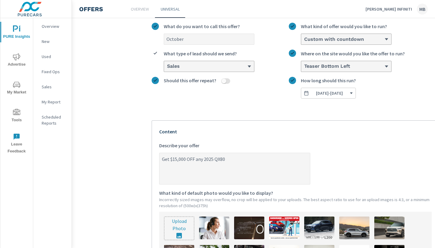
type textarea "Get $15,000 OFF any 2025 QX80"
type textarea "x"
type textarea "Get $15,000 OFF any 2025 QX80 d"
type textarea "x"
type textarea "Get $15,000 OFF any 2025 QX80 de"
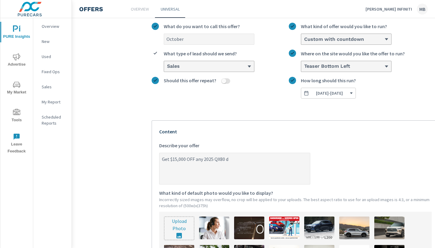
type textarea "x"
type textarea "Get $15,000 OFF any 2025 QX80 dem"
type textarea "x"
type textarea "Get $15,000 OFF any 2025 QX80 demo"
type textarea "x"
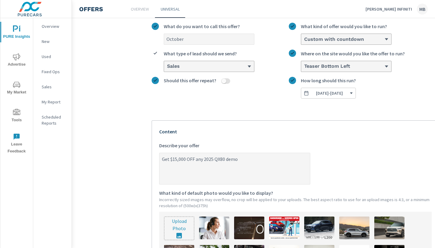
type textarea "Get $15,000 OFF any 2025 QX80 demo!"
type textarea "x"
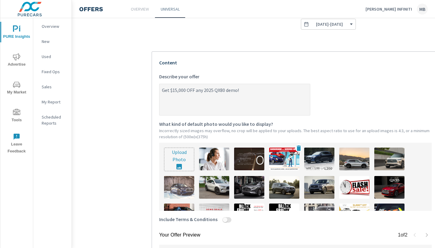
scroll to position [106, 0]
type textarea "Get $15,000 OFF any 2025 QX80 demo"
type textarea "x"
type textarea "Get $15,000 OFF any 2025 QX80 demo"
type textarea "x"
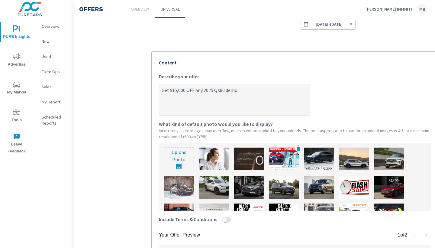
type textarea "Get $15,000 OFF any 2025 QX80 demo v"
type textarea "x"
type textarea "Get $15,000 OFF any 2025 QX80 demo ve"
type textarea "x"
type textarea "Get $15,000 OFF any 2025 QX80 demo veh"
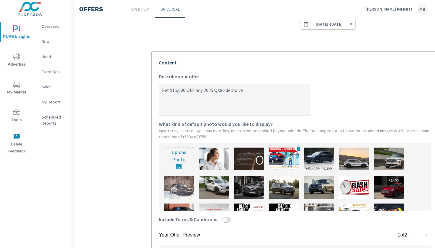
type textarea "x"
type textarea "Get $15,000 OFF any 2025 QX80 demo vehi"
type textarea "x"
type textarea "Get $15,000 OFF any 2025 QX80 demo vehic"
type textarea "x"
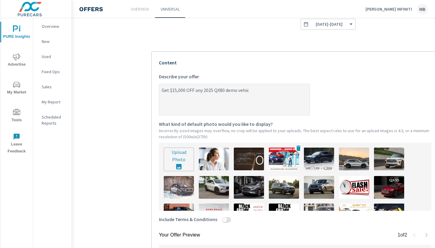
type textarea "Get $15,000 OFF any 2025 QX80 demo vehicl"
type textarea "x"
type textarea "Get $15,000 OFF any 2025 QX80 demo vehicle"
type textarea "x"
type textarea "Get $15,000 OFF any 2025 QX80 demo vehicle!"
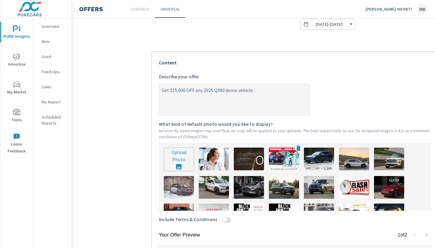
type textarea "x"
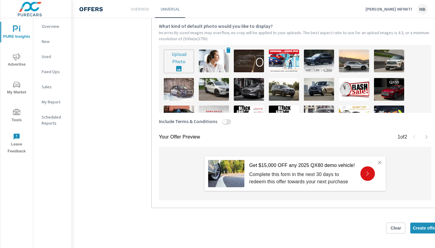
scroll to position [0, 0]
type textarea "Get $15,000 OFF any 2025 QX80 demo vehicle!"
type textarea "x"
click at [183, 66] on input "file" at bounding box center [179, 61] width 30 height 23
type input "C:\fakepath\Onsite Offer (Exact size)-4.png"
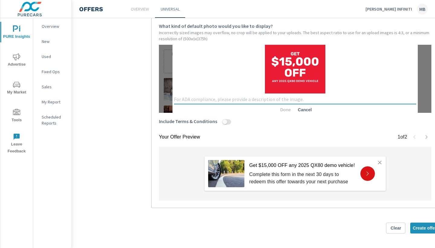
click at [268, 100] on textarea at bounding box center [295, 99] width 242 height 6
type textarea "Demo"
click at [288, 108] on span "Done" at bounding box center [285, 109] width 14 height 5
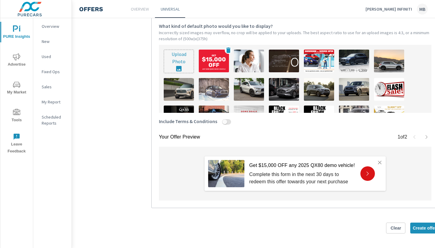
click at [219, 64] on img at bounding box center [214, 61] width 30 height 23
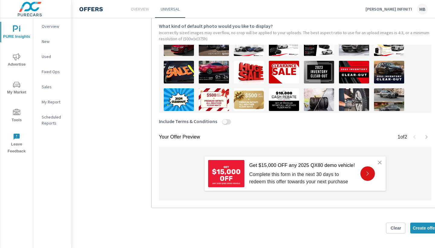
scroll to position [204, 0]
click at [416, 228] on span "Create offer" at bounding box center [425, 227] width 24 height 5
type textarea "x"
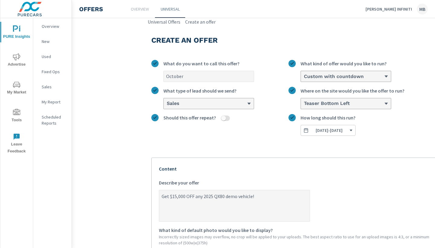
scroll to position [0, 0]
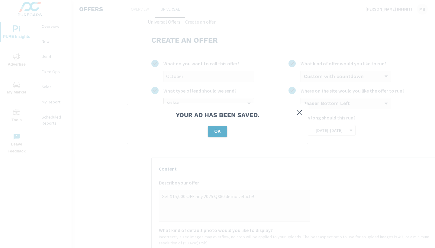
click at [214, 133] on span "OK" at bounding box center [217, 130] width 14 height 5
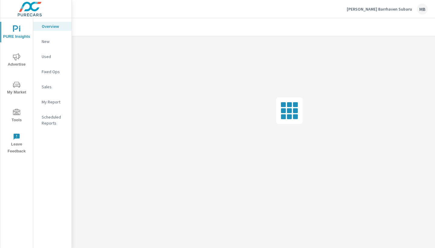
click at [23, 114] on span "Tools" at bounding box center [16, 116] width 29 height 15
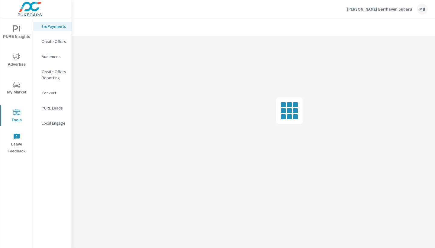
click at [67, 46] on nav "truPayments Onsite Offers Audiences Onsite Offers Reporting Convert PURE Leads …" at bounding box center [52, 77] width 38 height 118
click at [59, 43] on p "Onsite Offers" at bounding box center [54, 41] width 25 height 6
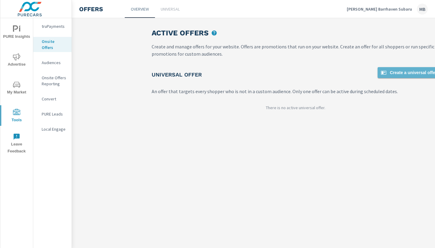
click at [392, 72] on span "Create a universal offer" at bounding box center [408, 72] width 57 height 7
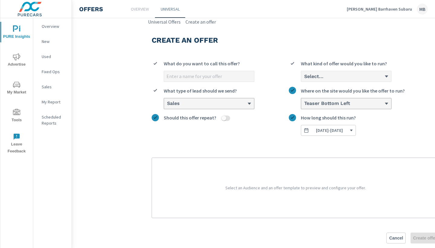
click at [226, 78] on input "What do you want to call this offer?" at bounding box center [209, 76] width 90 height 11
type input "October"
click at [332, 79] on div "Select..." at bounding box center [343, 76] width 81 height 6
click at [304, 79] on input "Select... What kind of offer would you like to run?" at bounding box center [303, 76] width 1 height 5
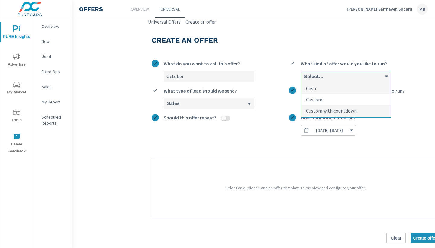
click at [327, 97] on li "Custom" at bounding box center [346, 99] width 90 height 11
click at [304, 79] on input "option Custom focused, 2 of 3. 3 results available. Use Up and Down to choose o…" at bounding box center [303, 76] width 1 height 5
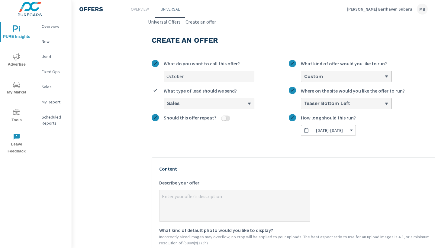
type textarea "x"
click at [202, 201] on textarea "x Describe your offer" at bounding box center [234, 206] width 150 height 30
paste textarea "Lease or finance the 2025 Impreza from 1.49% – Current Subaru owners lease or f…"
type textarea "Lease or finance the 2025 Impreza from 1.49% – Current Subaru owners lease or f…"
type textarea "x"
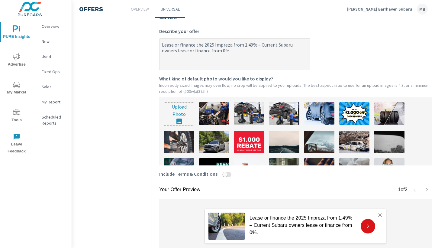
scroll to position [156, 0]
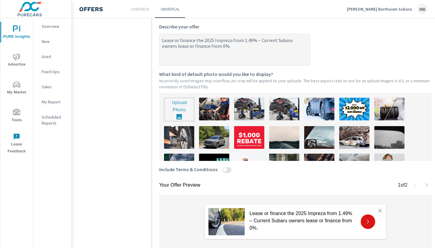
type textarea "Lease or finance the 2025 Impreza from 1.49% – Current Subaru owners lease or f…"
type textarea "x"
type textarea "Lease or finance the 2025 Impreza from 1.49% – Current Subaru owners lease or f…"
type textarea "x"
type textarea "Lease or finance the 2025 Impreza from 1.49% – Current Subaru owners lease or f…"
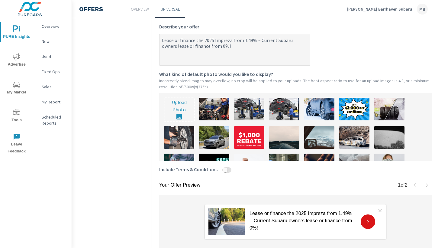
type textarea "x"
type textarea "Lease or finance the 2025 Impreza from 1.49% – Current Subaru owners lease or f…"
type textarea "x"
click at [188, 112] on input "file" at bounding box center [179, 109] width 30 height 23
type input "C:\fakepath\Onsite Offer (Exact size)-5.png"
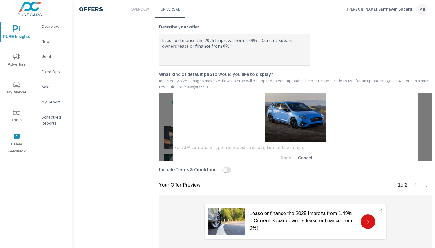
click at [215, 146] on textarea at bounding box center [295, 147] width 242 height 6
type textarea "Impreza"
click at [284, 154] on button "Done" at bounding box center [285, 157] width 19 height 11
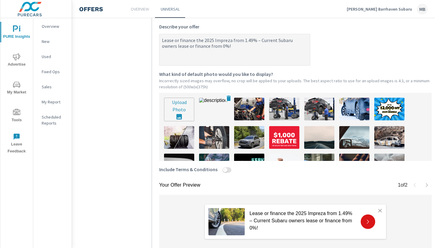
click at [217, 112] on img at bounding box center [214, 109] width 30 height 23
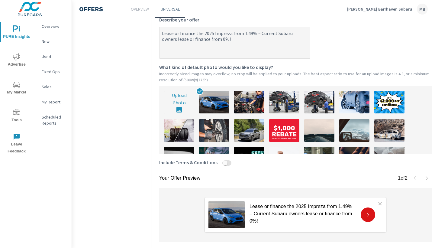
scroll to position [162, 0]
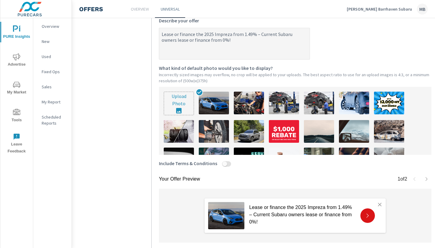
type textarea "x"
click at [195, 40] on textarea "Lease or finance the 2025 Impreza from 1.49% – Current Subaru owners lease or f…" at bounding box center [234, 44] width 150 height 30
type textarea "Lease or finance the 2025 Impreza from 1.49% – Current Subaru owners lease or f…"
type textarea "x"
type textarea "Lease or finance the 2025 Impreza from 1.49% – Current Subaru owners lease or f…"
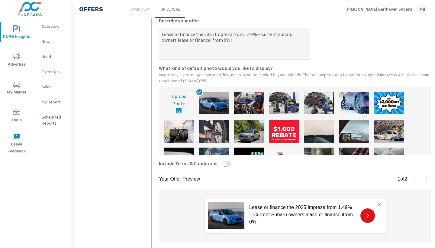
type textarea "x"
type textarea "Lease or finance the 2025 Impreza from 1.49% – Current Subaru owners lease or f…"
type textarea "x"
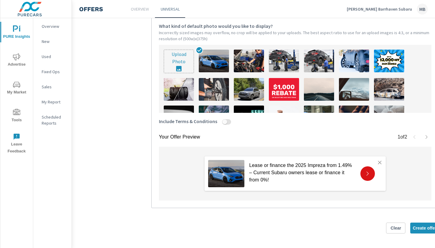
scroll to position [204, 0]
type textarea "Lease or finance the 2025 Impreza from 1.49% – Current Subaru owners lease or f…"
click at [422, 227] on span "Create offer" at bounding box center [425, 227] width 24 height 5
type textarea "x"
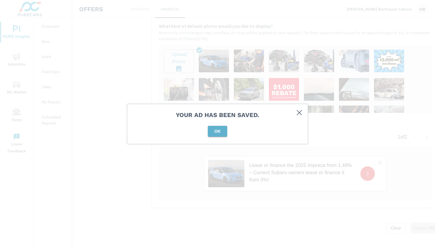
click at [213, 129] on span "OK" at bounding box center [217, 130] width 14 height 5
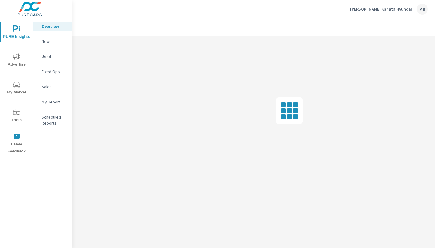
click at [17, 112] on icon "nav menu" at bounding box center [16, 112] width 7 height 7
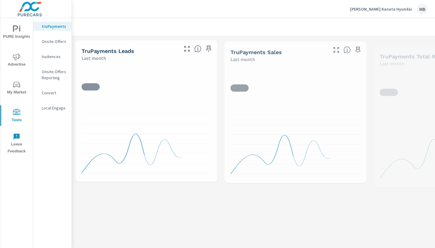
click at [52, 41] on p "Onsite Offers" at bounding box center [54, 41] width 25 height 6
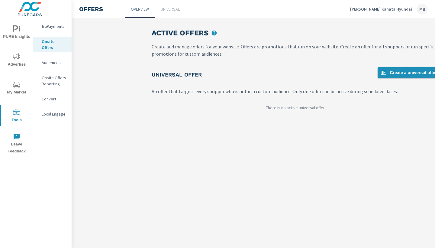
click at [409, 72] on span "Create a universal offer" at bounding box center [408, 72] width 57 height 7
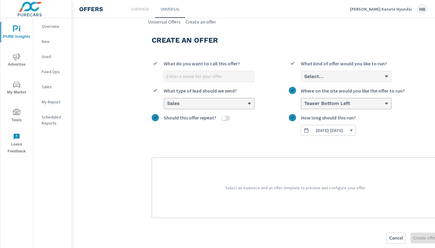
click at [212, 75] on input "What do you want to call this offer?" at bounding box center [209, 76] width 90 height 11
type input "October"
click at [336, 72] on div "Select..." at bounding box center [346, 76] width 90 height 11
click at [304, 74] on input "Select... What kind of offer would you like to run?" at bounding box center [303, 76] width 1 height 5
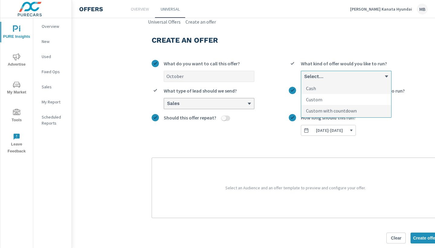
click at [331, 95] on li "Custom" at bounding box center [346, 99] width 90 height 11
click at [304, 79] on input "option Custom focused, 2 of 3. 3 results available. Use Up and Down to choose o…" at bounding box center [303, 76] width 1 height 5
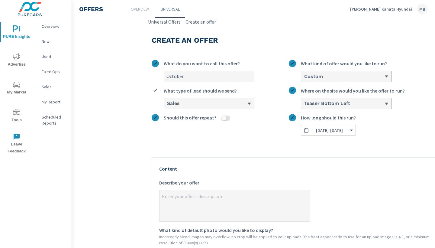
type textarea "x"
click at [191, 212] on textarea "x Describe your offer" at bounding box center [234, 206] width 150 height 30
paste textarea "Finance the Tucson Plug-In Hybrid from 3.49% + get up to $1,500 Hyundai rebate."
type textarea "Finance the Tucson Plug-In Hybrid from 3.49% + get up to $1,500 Hyundai rebate."
type textarea "x"
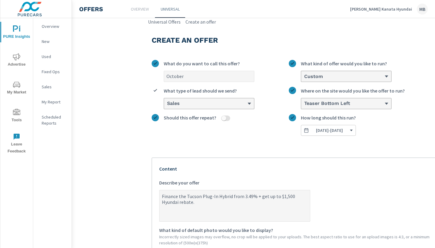
type textarea "Finance the Tucson Plug-In Hybrid from 3.49% + get up to $1,500 Hyundai rebate."
type textarea "x"
type textarea "Finance the Tucson Plug-In Hybrid from 3.49% + get up to $1,500 Hyundai rebate"
type textarea "x"
type textarea "Finance the Tucson Plug-In Hybrid from 3.49% + get up to $1,500 Hyundai rebate!"
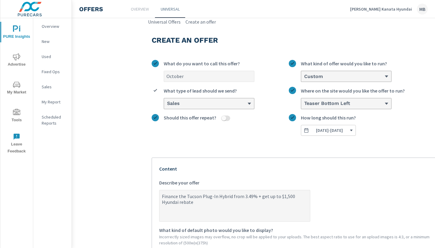
type textarea "x"
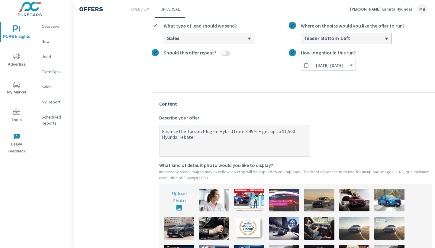
scroll to position [67, 0]
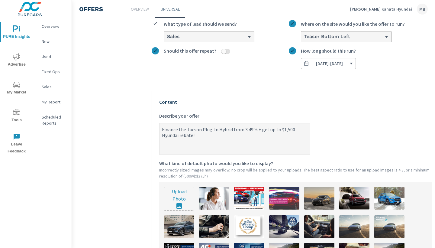
click at [186, 130] on textarea "Finance the Tucson Plug-In Hybrid from 3.49% + get up to $1,500 Hyundai rebate!" at bounding box center [234, 139] width 150 height 30
type textarea "Finance the 2Tucson Plug-In Hybrid from 3.49% + get up to $1,500 Hyundai rebate!"
type textarea "x"
type textarea "Finance the 20Tucson Plug-In Hybrid from 3.49% + get up to $1,500 Hyundai rebat…"
type textarea "x"
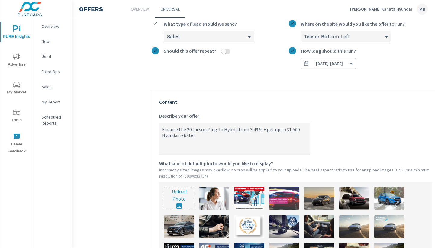
type textarea "Finance the 202Tucson Plug-In Hybrid from 3.49% + get up to $1,500 Hyundai reba…"
type textarea "x"
type textarea "Finance the 2025Tucson Plug-In Hybrid from 3.49% + get up to $1,500 Hyundai reb…"
type textarea "x"
type textarea "Finance the 2025 Tucson Plug-In Hybrid from 3.49% + get up to $1,500 Hyundai re…"
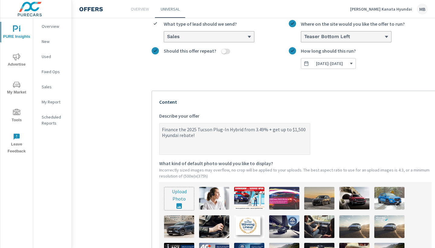
click at [272, 141] on textarea "Finance the 2025 Tucson Plug-In Hybrid from 3.49% + get up to $1,500 Hyundai re…" at bounding box center [234, 139] width 150 height 30
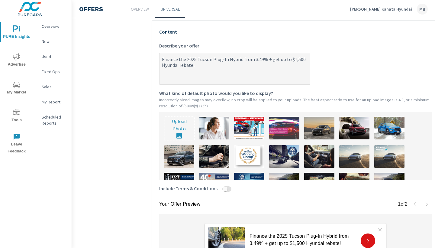
scroll to position [135, 0]
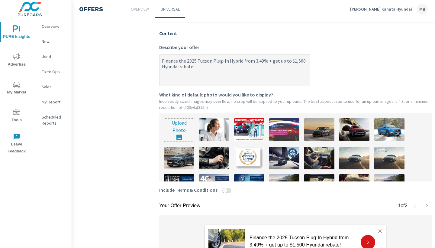
type textarea "x"
type textarea "Finance the 2025 Tucson Plug-In Hybrid from 3.49% + get up to $1,500 Hyundai re…"
type textarea "x"
click at [178, 134] on input "file" at bounding box center [179, 129] width 30 height 23
type input "C:\fakepath\Onsite Offer (Exact size)-6.png"
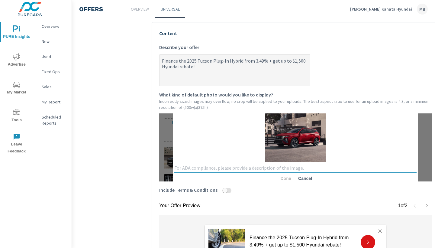
click at [219, 168] on textarea at bounding box center [295, 168] width 242 height 6
type textarea "Tucson"
click at [284, 179] on span "Done" at bounding box center [285, 177] width 14 height 5
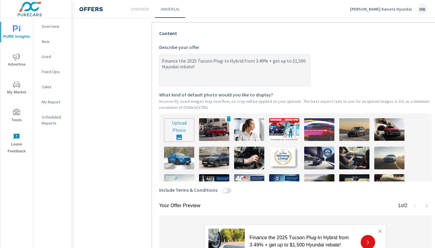
click at [224, 136] on img at bounding box center [214, 129] width 30 height 23
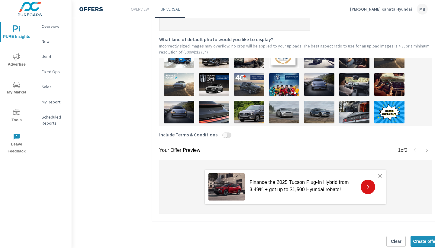
scroll to position [198, 0]
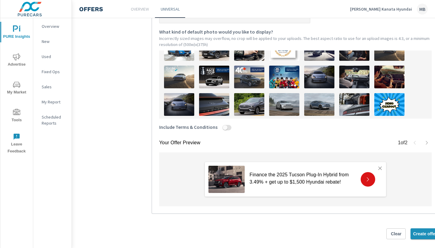
click at [419, 231] on span "Create offer" at bounding box center [425, 233] width 24 height 5
type textarea "x"
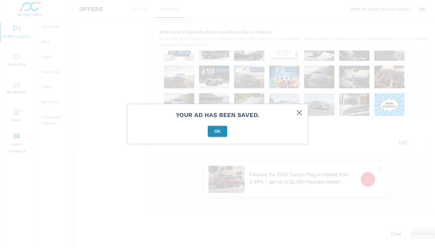
click at [222, 132] on span "OK" at bounding box center [217, 130] width 14 height 5
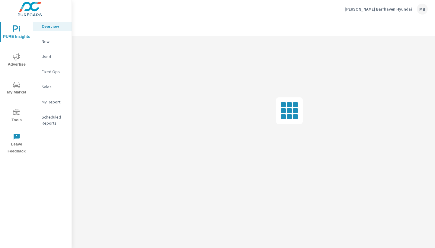
click at [17, 112] on icon "nav menu" at bounding box center [16, 112] width 7 height 7
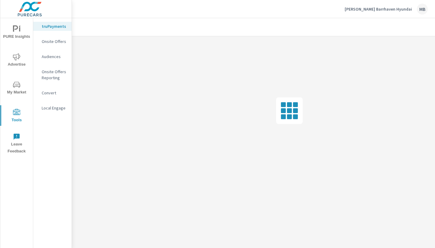
click at [63, 41] on p "Onsite Offers" at bounding box center [54, 41] width 25 height 6
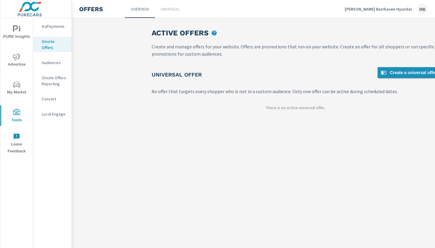
click at [408, 73] on span "Create a universal offer" at bounding box center [408, 72] width 57 height 7
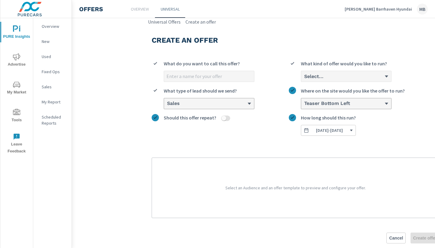
click at [238, 78] on input "What do you want to call this offer?" at bounding box center [209, 76] width 90 height 11
type input "October"
click at [340, 76] on div "Select..." at bounding box center [343, 76] width 81 height 6
click at [304, 76] on input "Select... What kind of offer would you like to run?" at bounding box center [303, 76] width 1 height 5
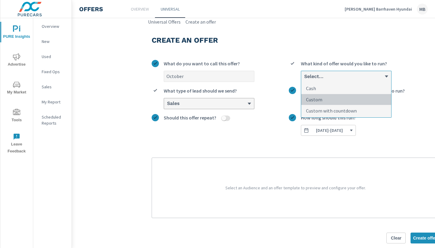
click at [335, 99] on li "Custom" at bounding box center [346, 99] width 90 height 11
click at [304, 79] on input "option Custom focused, 2 of 3. 3 results available. Use Up and Down to choose o…" at bounding box center [303, 76] width 1 height 5
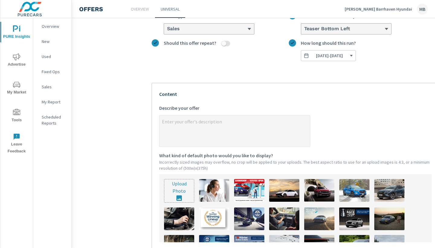
scroll to position [82, 0]
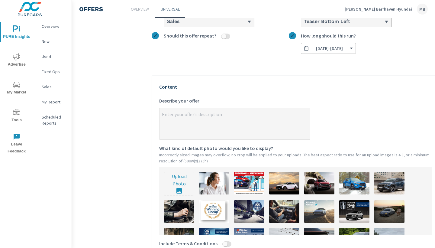
click at [181, 182] on input "file" at bounding box center [179, 183] width 30 height 23
type input "C:\fakepath\Onsite Offer (Exact size)-7.png"
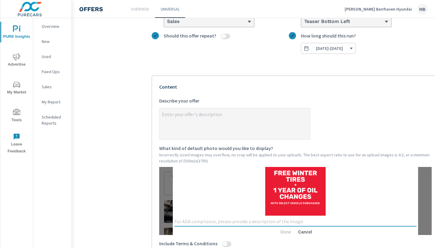
click at [233, 221] on textarea at bounding box center [295, 221] width 242 height 6
type textarea "Oct"
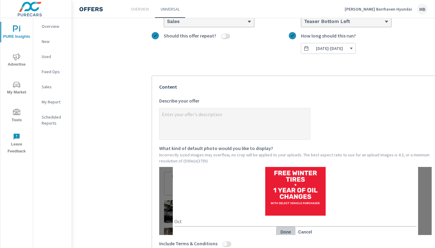
click at [288, 231] on span "Done" at bounding box center [285, 231] width 14 height 5
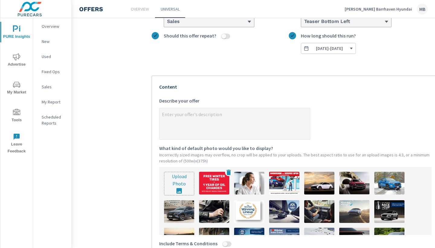
click at [226, 189] on img at bounding box center [214, 183] width 30 height 23
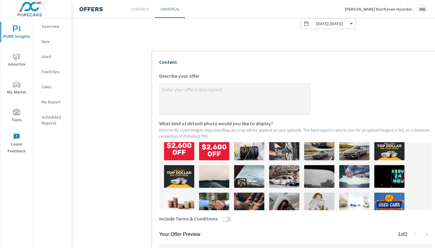
scroll to position [103, 0]
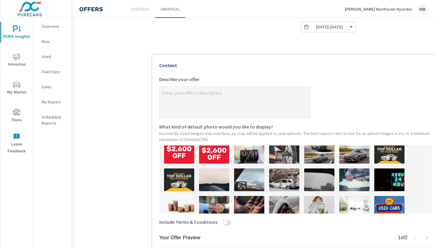
type textarea "x"
click at [250, 108] on textarea "x Describe your offer" at bounding box center [234, 103] width 150 height 30
paste textarea "with select vehicle purchases"
type textarea "with select vehicle purchases"
drag, startPoint x: 238, startPoint y: 99, endPoint x: 172, endPoint y: 97, distance: 66.8
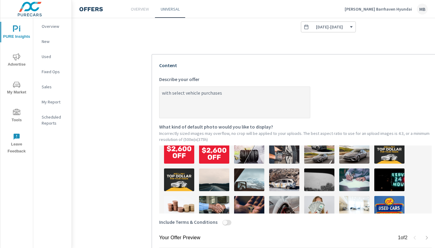
click at [172, 97] on textarea "with select vehicle purchases" at bounding box center [234, 103] width 150 height 30
click at [233, 92] on textarea "with select vehicle purchases" at bounding box center [234, 103] width 150 height 30
type textarea "x"
drag, startPoint x: 227, startPoint y: 90, endPoint x: 131, endPoint y: 88, distance: 96.3
click at [131, 88] on section "Create an offer October What do you want to call this offer? Custom What kind o…" at bounding box center [295, 135] width 447 height 426
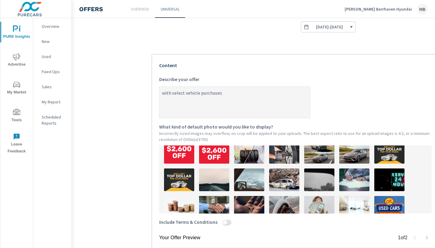
paste textarea "urchase any in-stock 2025 [GEOGRAPHIC_DATA], [GEOGRAPHIC_DATA], [GEOGRAPHIC_DAT…"
type textarea "urchase any in-stock 2025 [GEOGRAPHIC_DATA], [GEOGRAPHIC_DATA], [GEOGRAPHIC_DAT…"
type textarea "x"
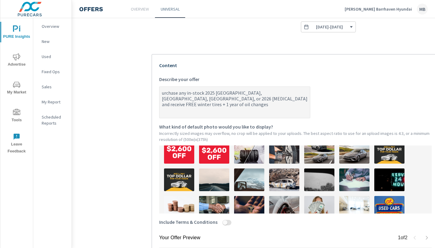
click at [162, 92] on textarea "urchase any in-stock 2025 [GEOGRAPHIC_DATA], [GEOGRAPHIC_DATA], [GEOGRAPHIC_DAT…" at bounding box center [234, 103] width 150 height 30
type textarea "Purchase any in-stock 2025 [GEOGRAPHIC_DATA], [GEOGRAPHIC_DATA], [GEOGRAPHIC_DA…"
type textarea "x"
click at [274, 98] on textarea "Purchase any in-stock 2025 [GEOGRAPHIC_DATA], [GEOGRAPHIC_DATA], [GEOGRAPHIC_DA…" at bounding box center [234, 103] width 150 height 30
type textarea "Purchase any in-stock 2025 [GEOGRAPHIC_DATA], [GEOGRAPHIC_DATA], [GEOGRAPHIC_DA…"
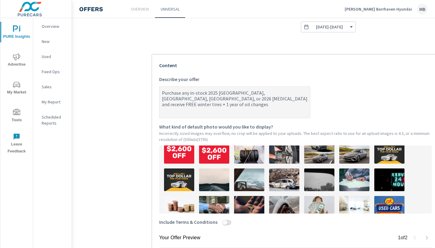
type textarea "x"
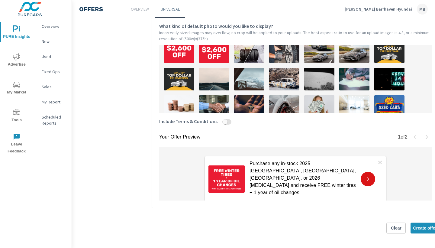
scroll to position [204, 0]
type textarea "Purchase any in-stock 2025 [GEOGRAPHIC_DATA], [GEOGRAPHIC_DATA], [GEOGRAPHIC_DA…"
click at [421, 226] on span "Create offer" at bounding box center [425, 227] width 24 height 5
type textarea "x"
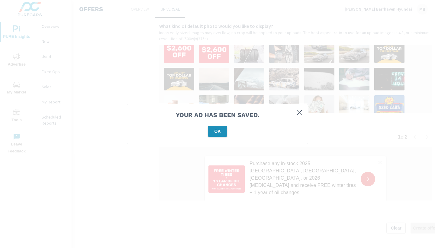
click at [217, 130] on span "OK" at bounding box center [217, 130] width 14 height 5
